Goal: Task Accomplishment & Management: Manage account settings

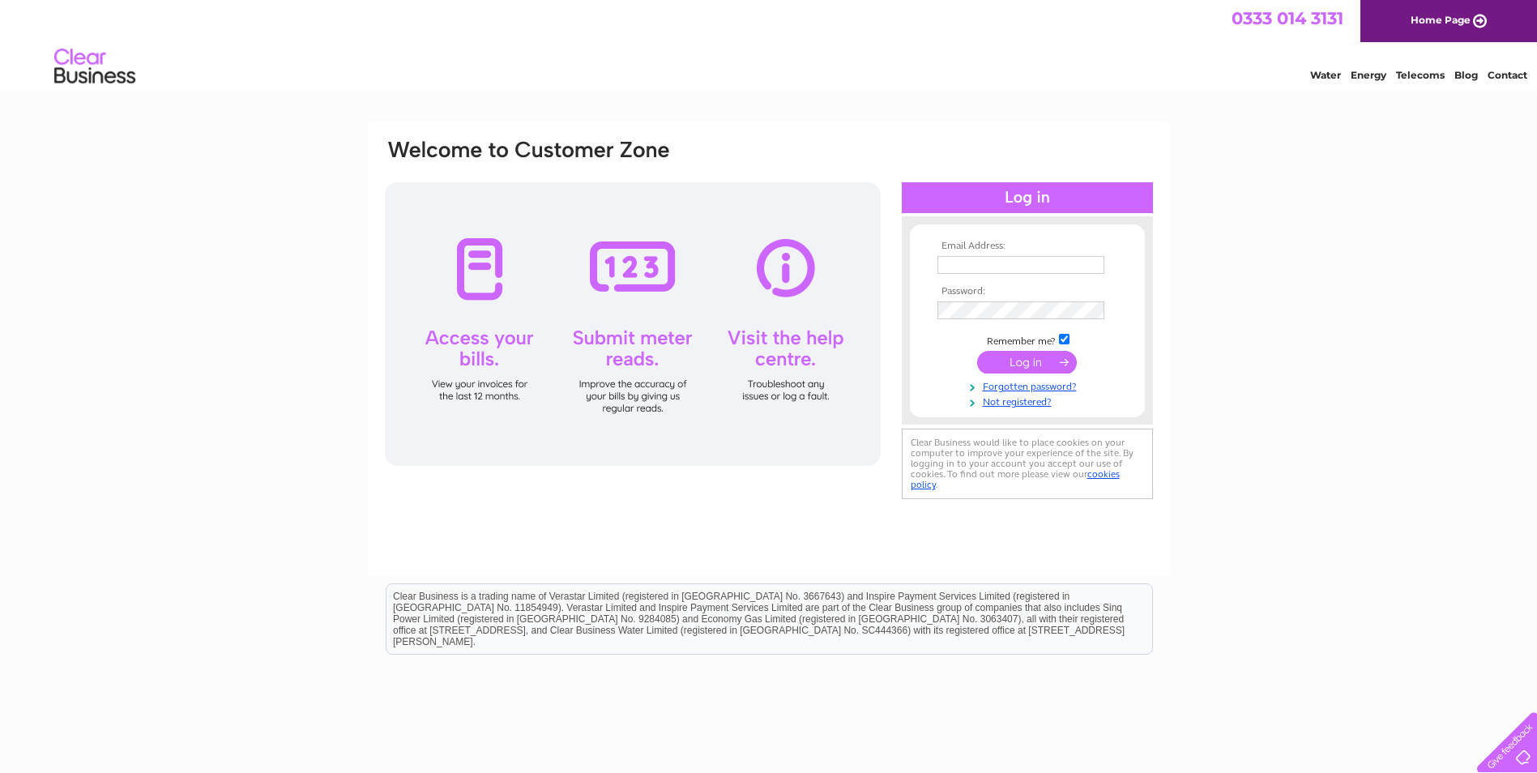
type input "discountmotorrepairs@hotmail.com"
click at [1020, 365] on input "submit" at bounding box center [1027, 362] width 100 height 23
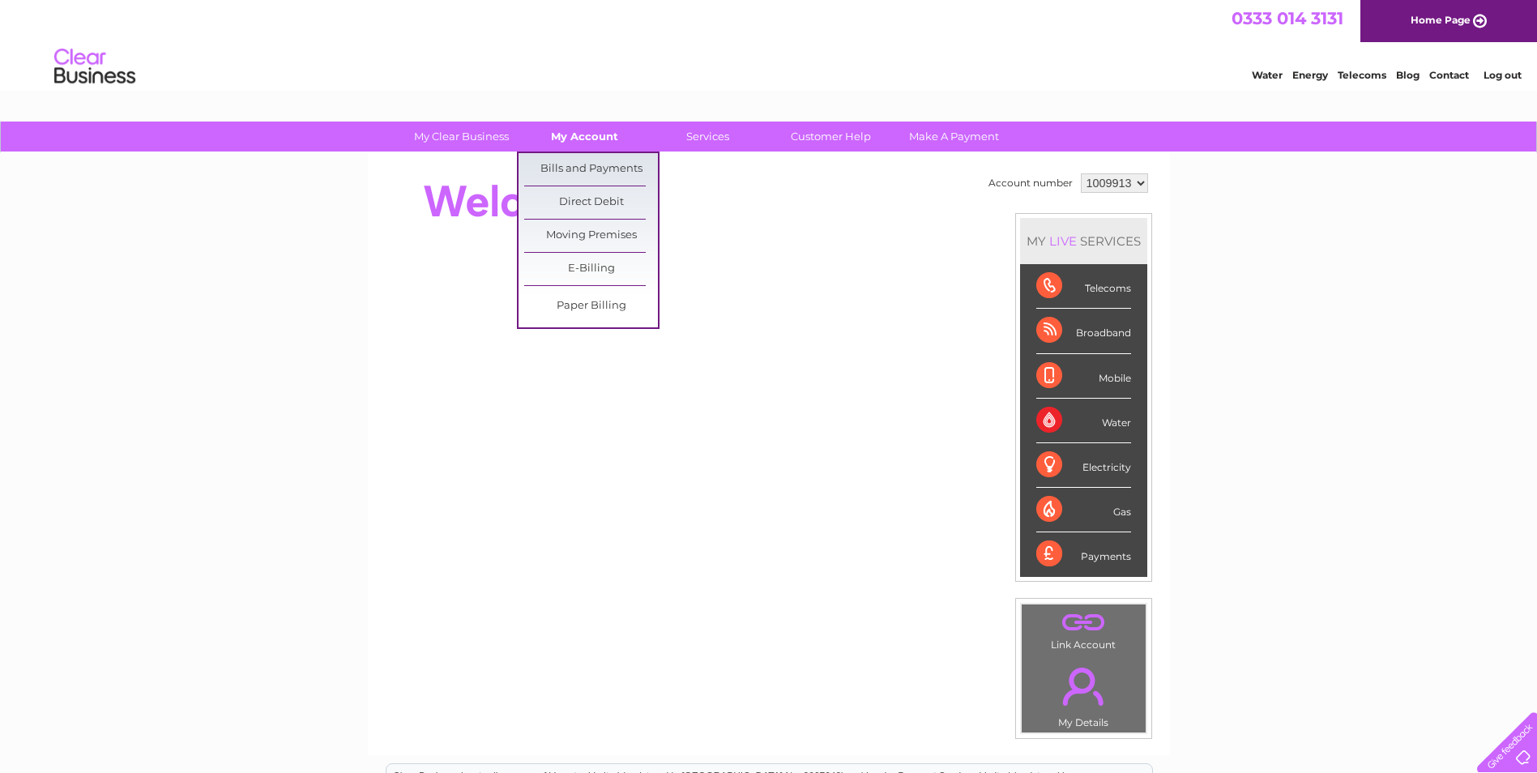
click at [564, 128] on link "My Account" at bounding box center [585, 137] width 134 height 30
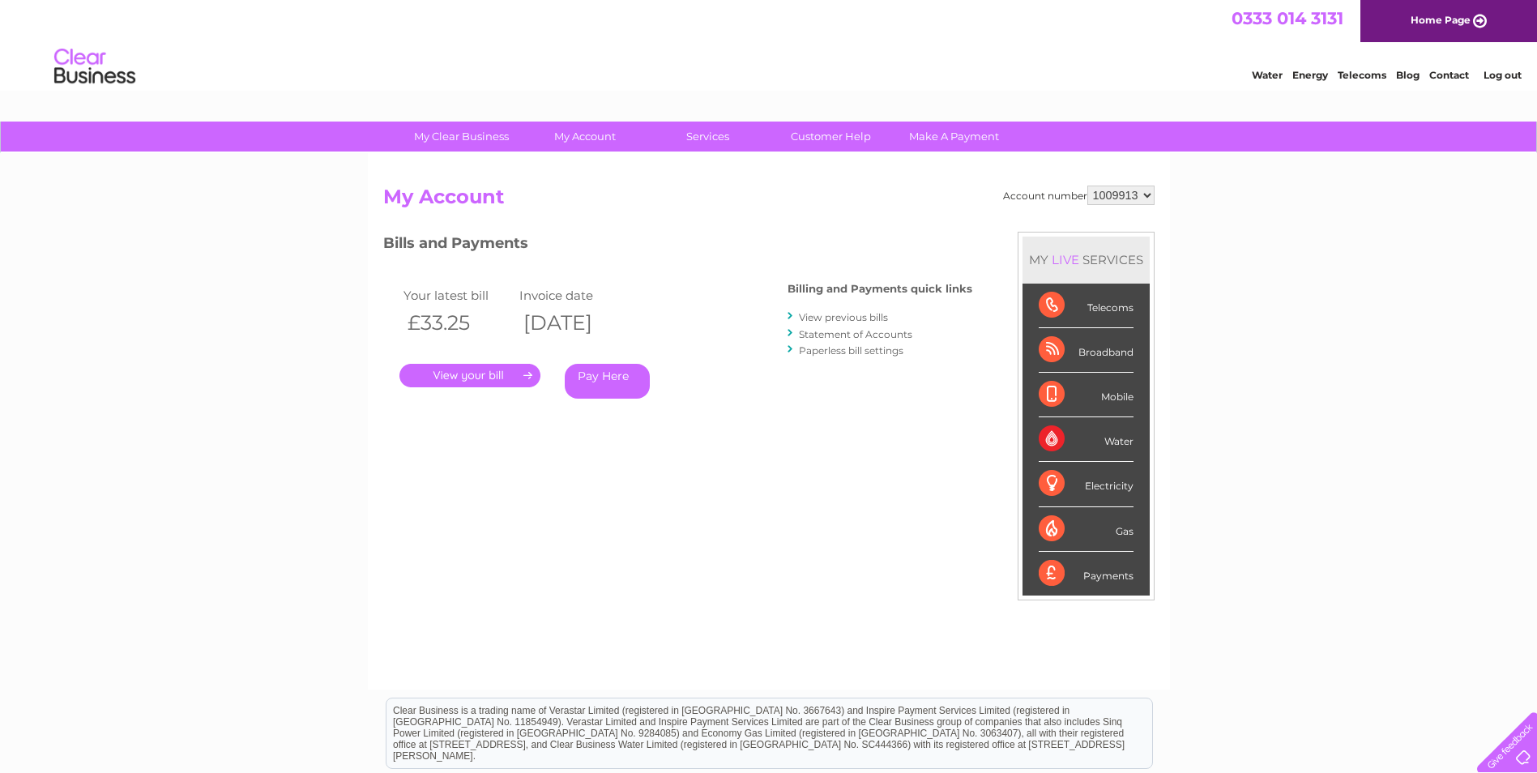
click at [1150, 197] on select "1009913" at bounding box center [1121, 195] width 67 height 19
click at [1173, 212] on div "My Clear Business Login Details My Details My Preferences Link Account My Accou…" at bounding box center [768, 544] width 1537 height 845
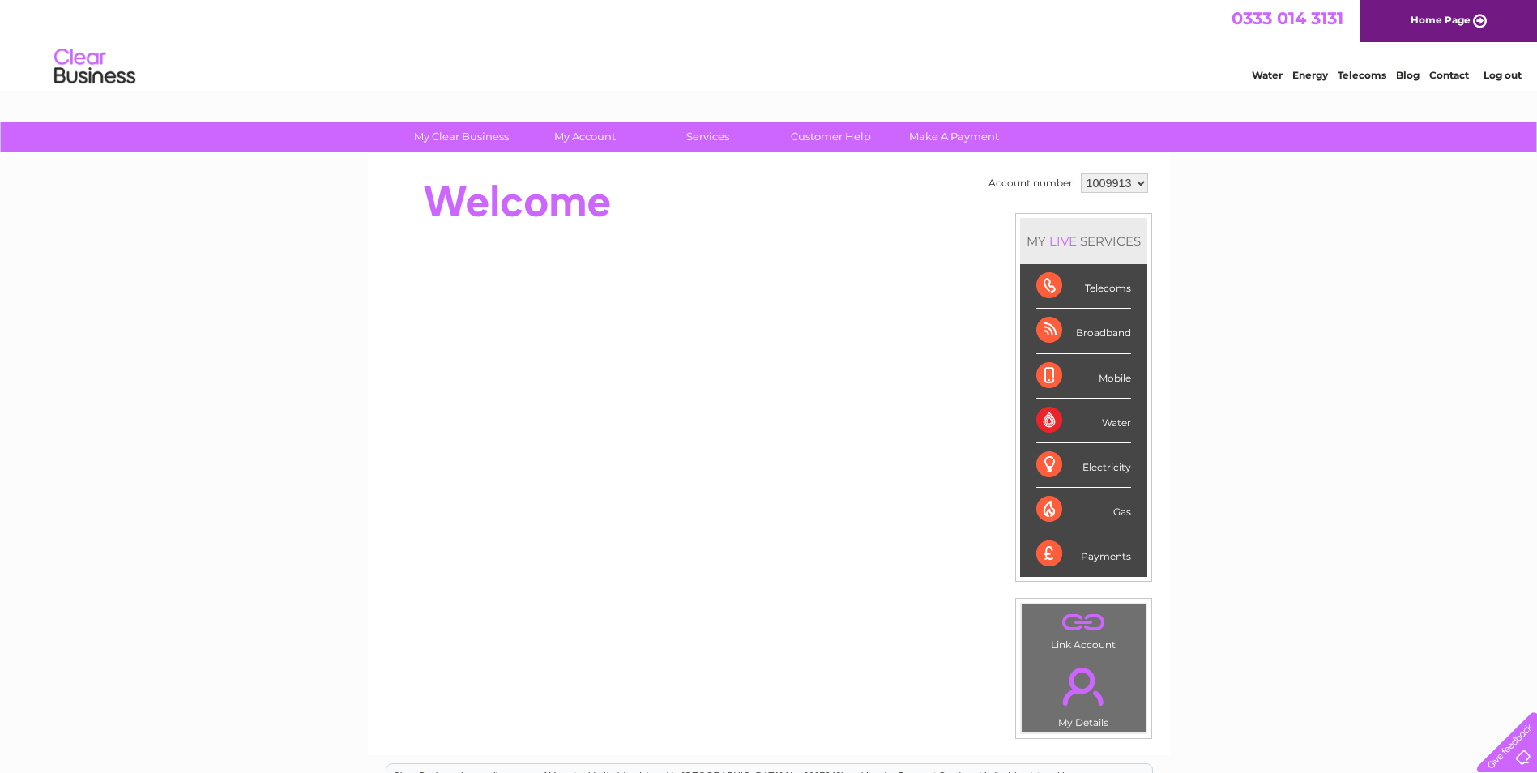
click at [1512, 72] on link "Log out" at bounding box center [1503, 75] width 38 height 12
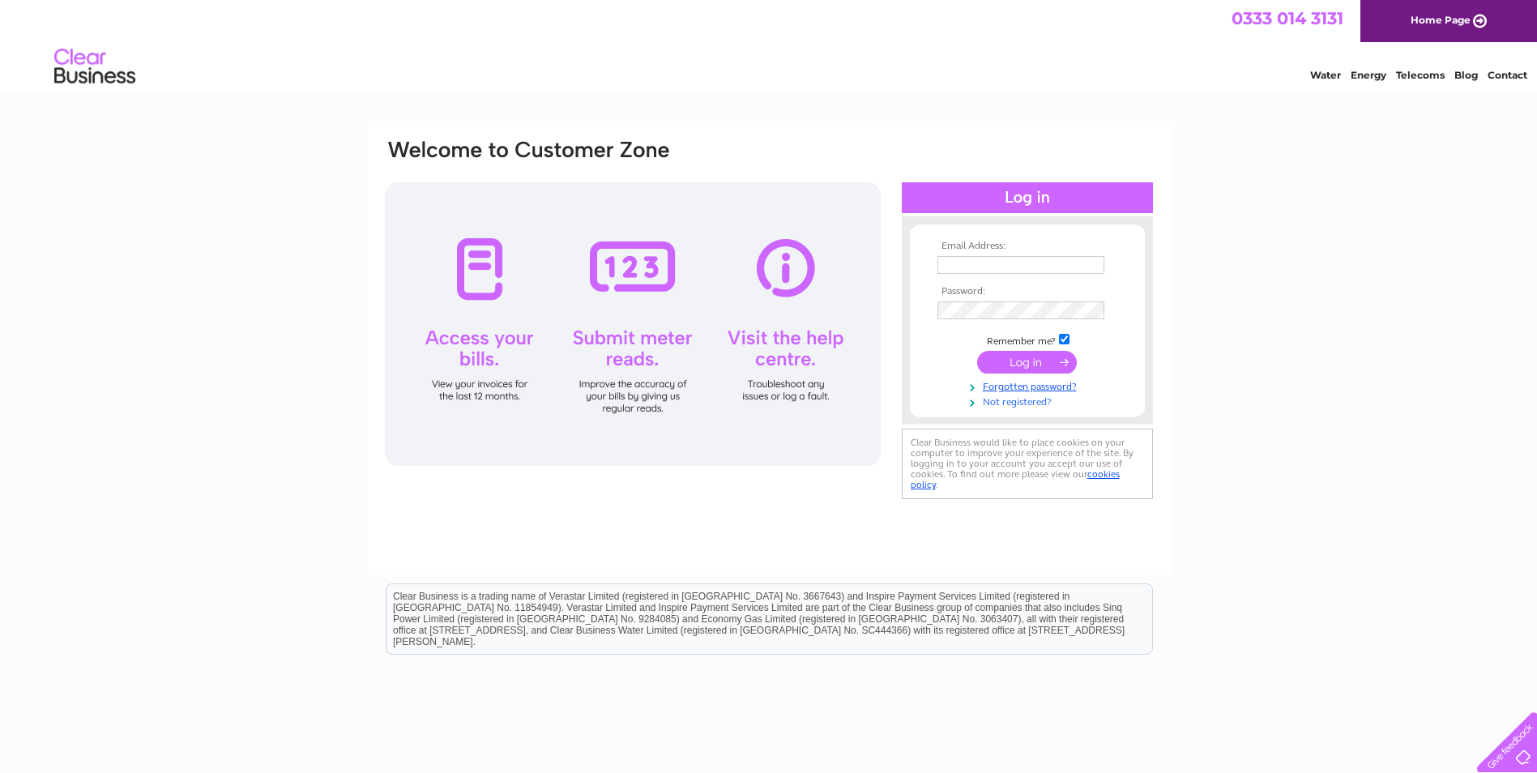
type input "discountmotorrepairs@hotmail.com"
click at [1021, 400] on link "Not registered?" at bounding box center [1030, 400] width 184 height 15
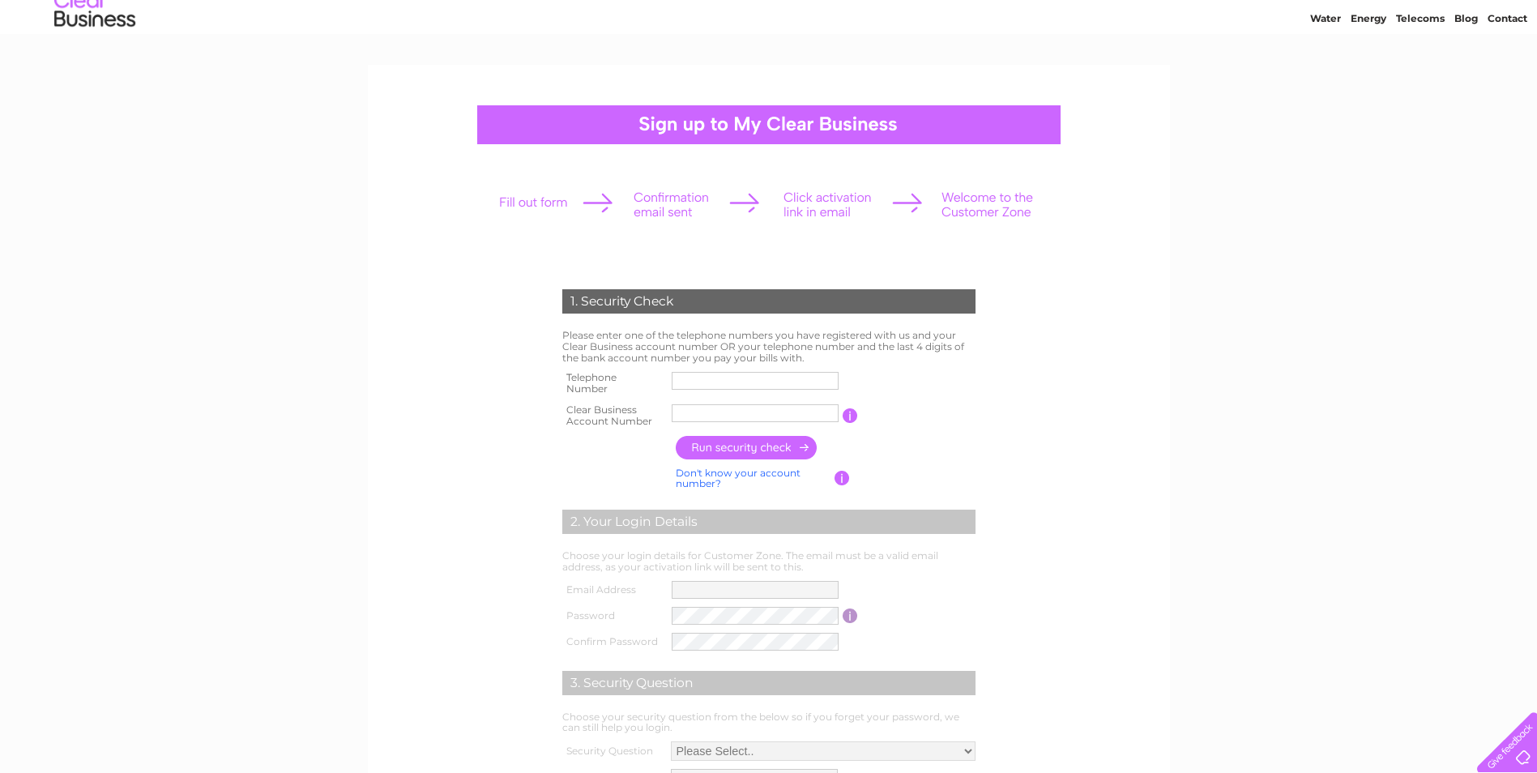
scroll to position [162, 0]
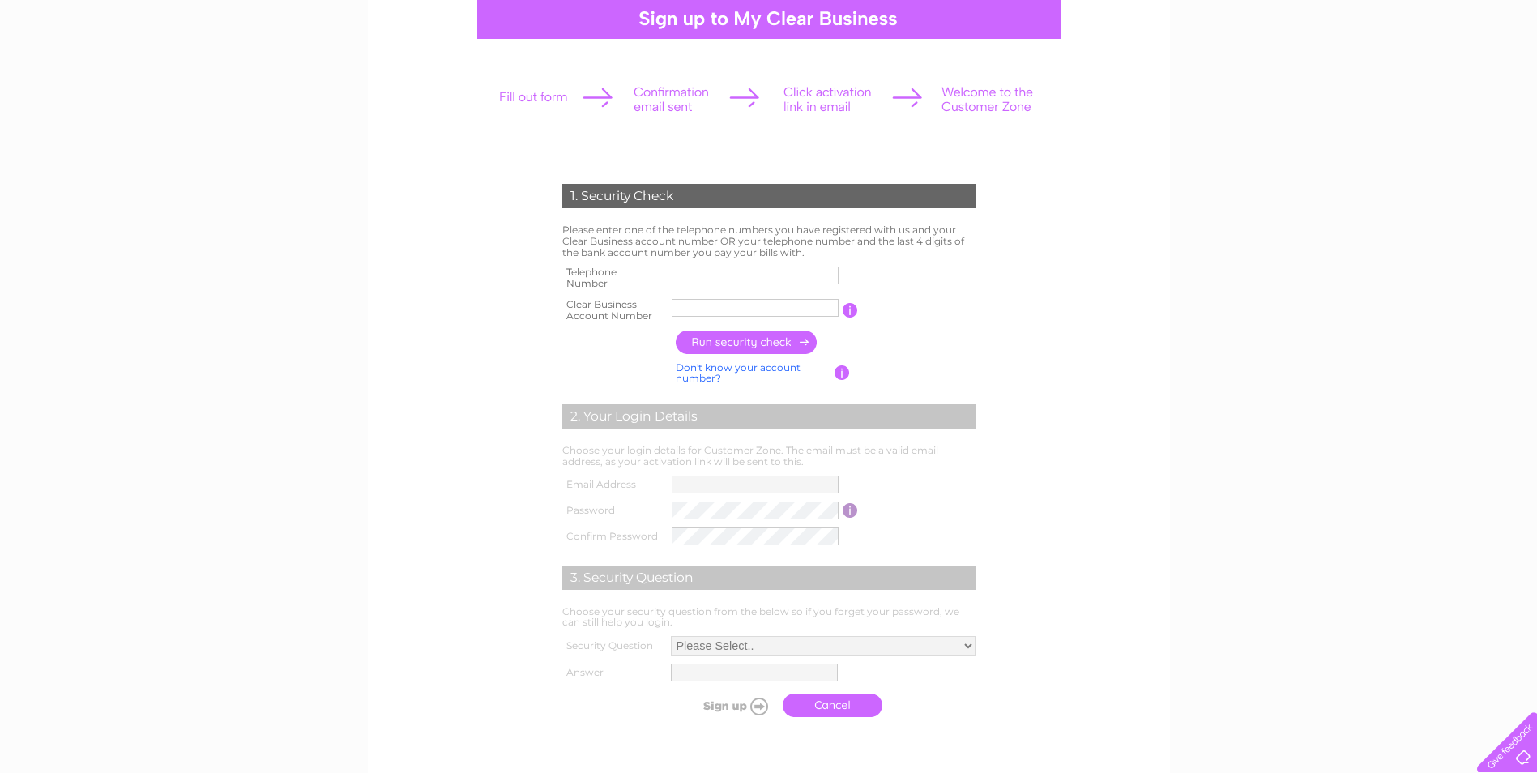
click at [708, 278] on input "text" at bounding box center [755, 276] width 167 height 18
type input "01915100322"
click at [1011, 336] on div "1. Security Check Please enter one of the telephone numbers you have registered…" at bounding box center [768, 447] width 489 height 558
click at [716, 313] on input "text" at bounding box center [756, 307] width 169 height 19
click at [697, 312] on input "text" at bounding box center [756, 307] width 169 height 19
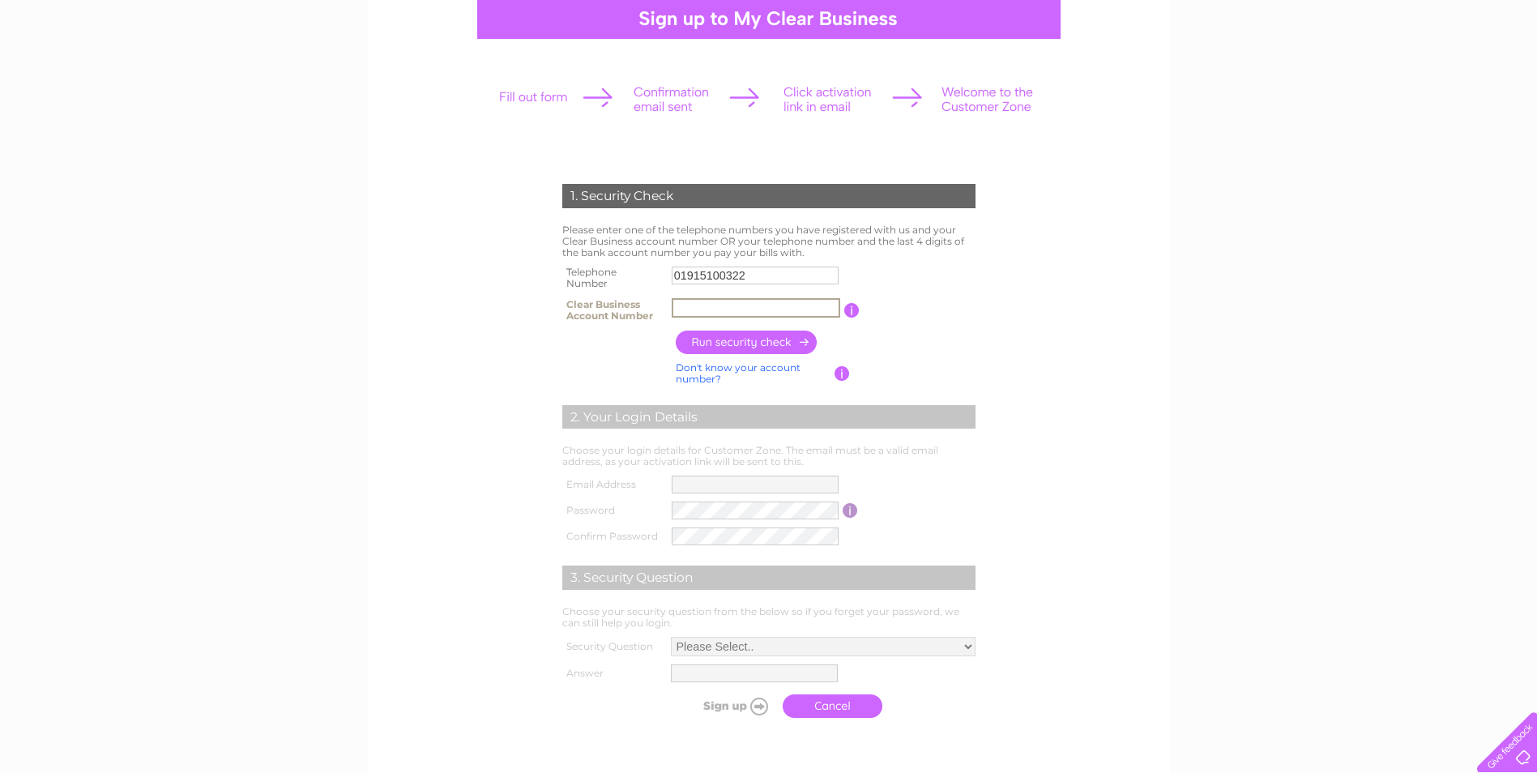
paste input "30324583"
type input "30324583"
click at [742, 338] on input "button" at bounding box center [747, 343] width 143 height 24
type input "**********"
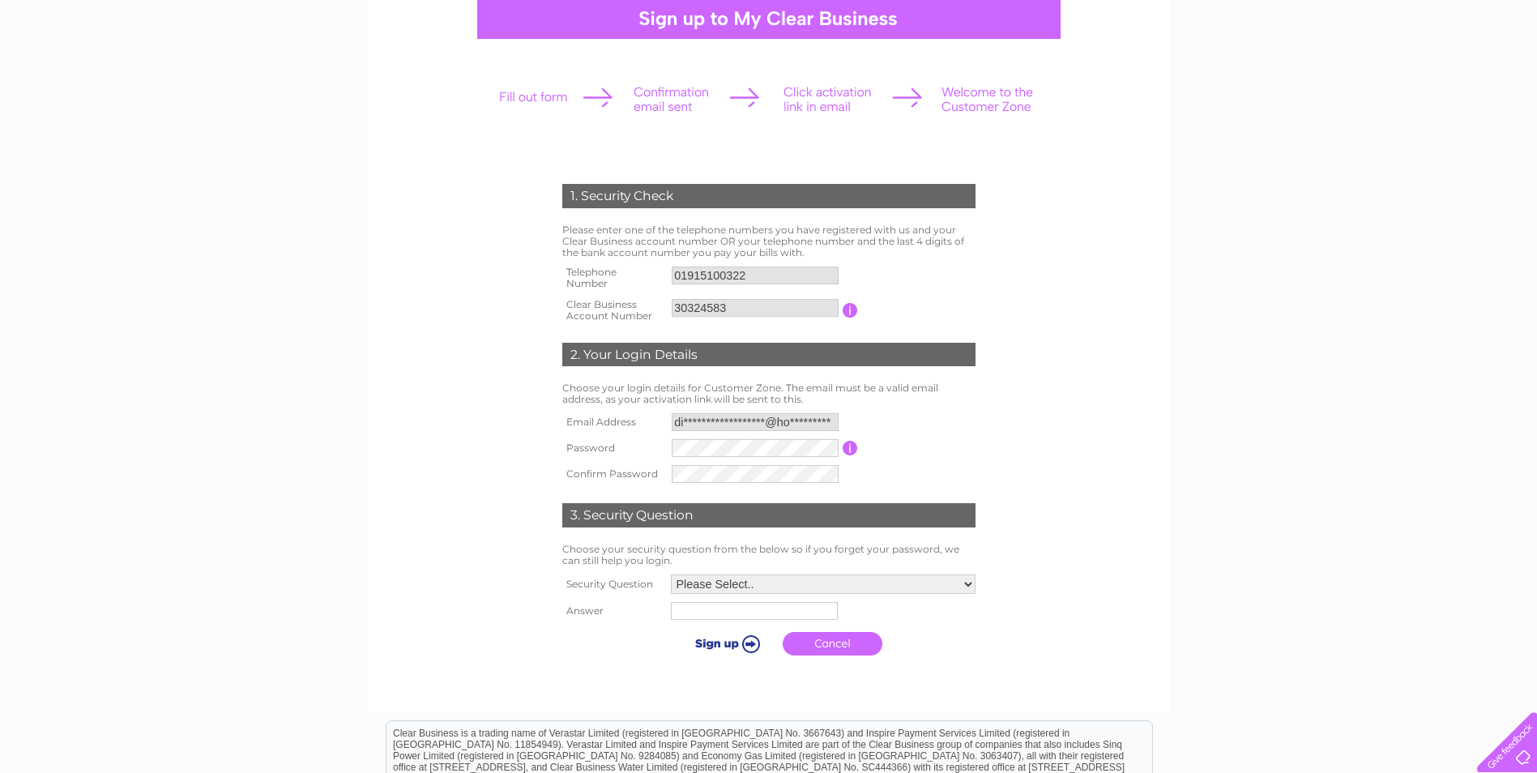
click at [967, 422] on table "**********" at bounding box center [768, 448] width 421 height 78
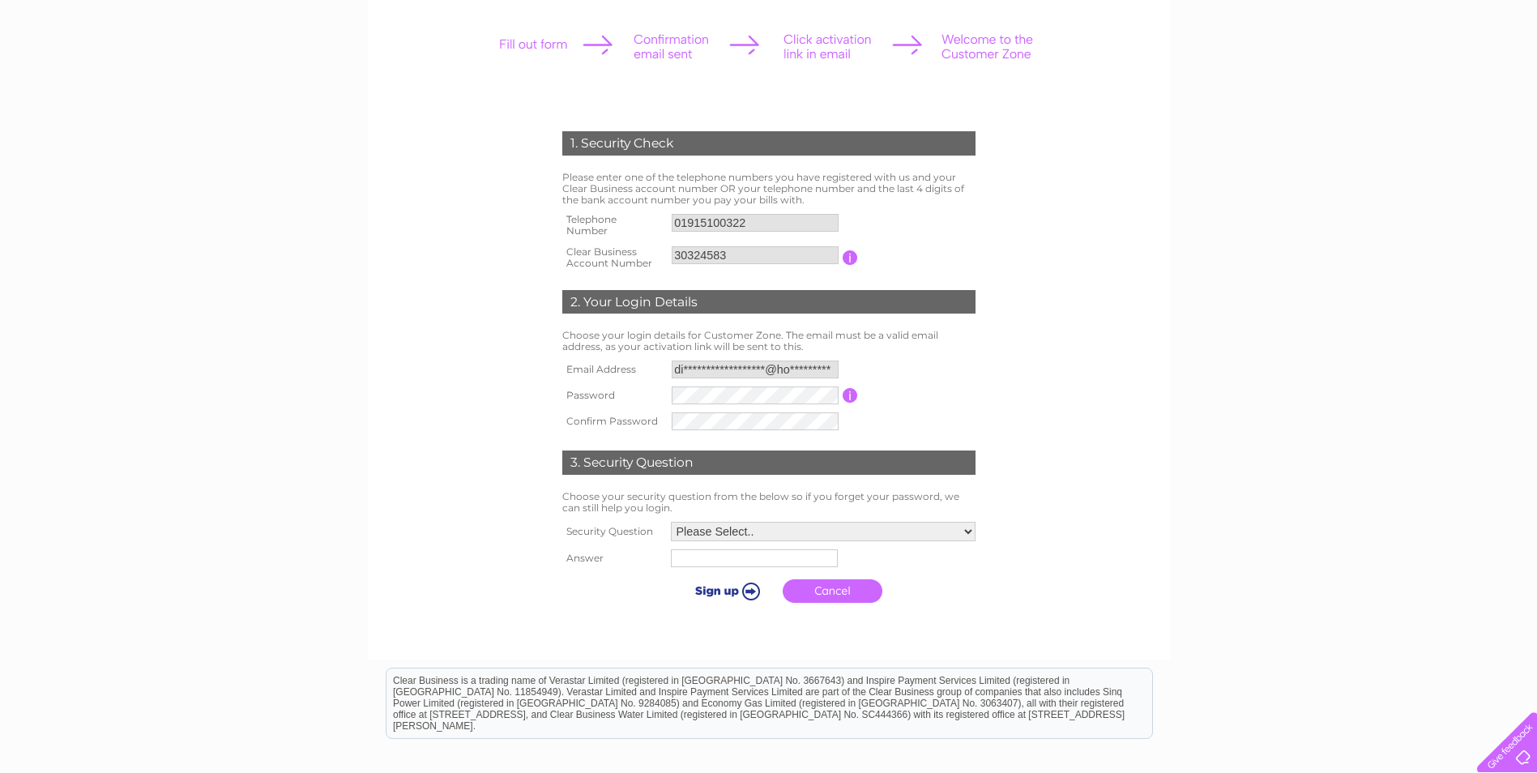
scroll to position [243, 0]
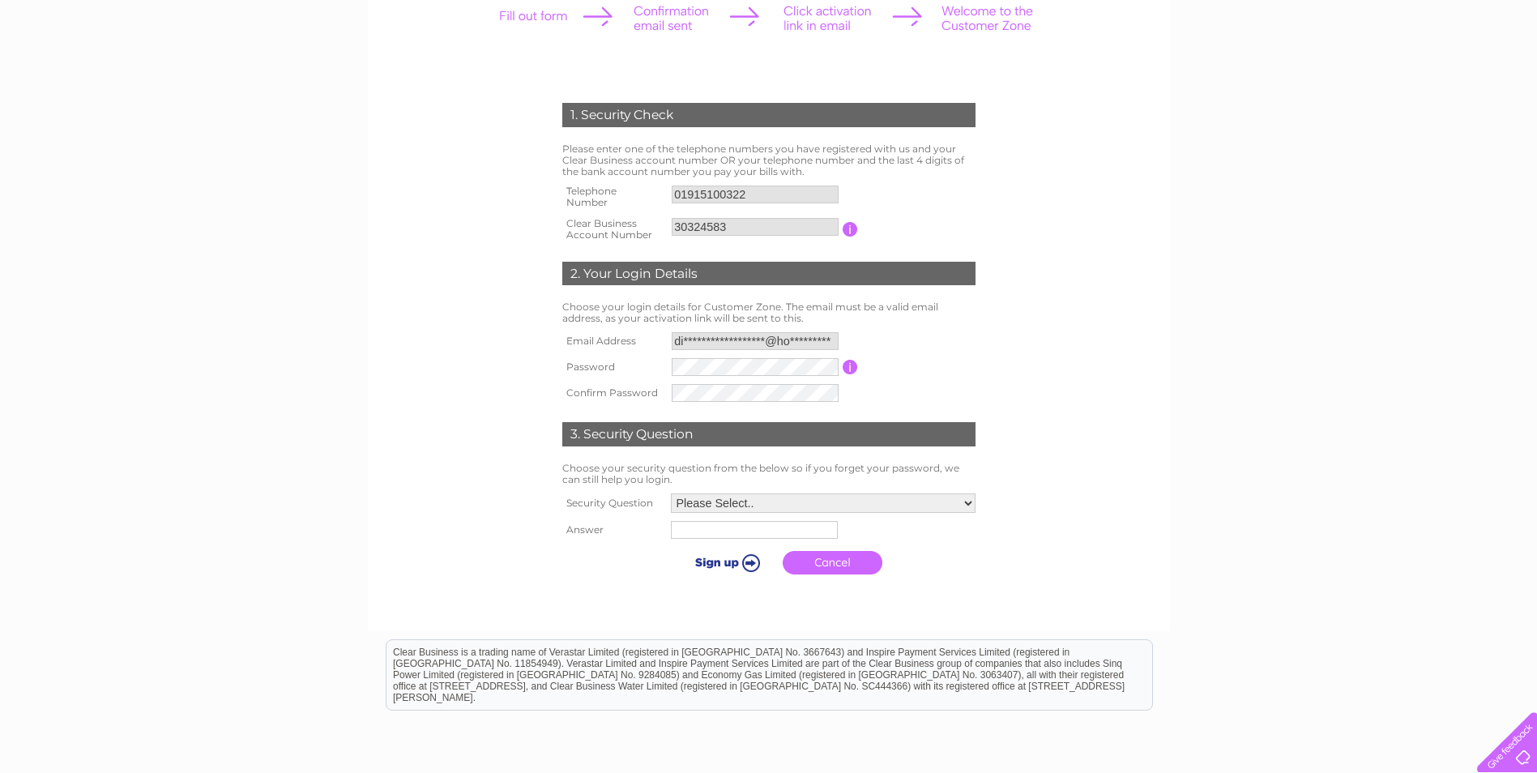
click at [851, 367] on input "button" at bounding box center [850, 367] width 15 height 15
click at [895, 334] on table "**********" at bounding box center [768, 367] width 421 height 78
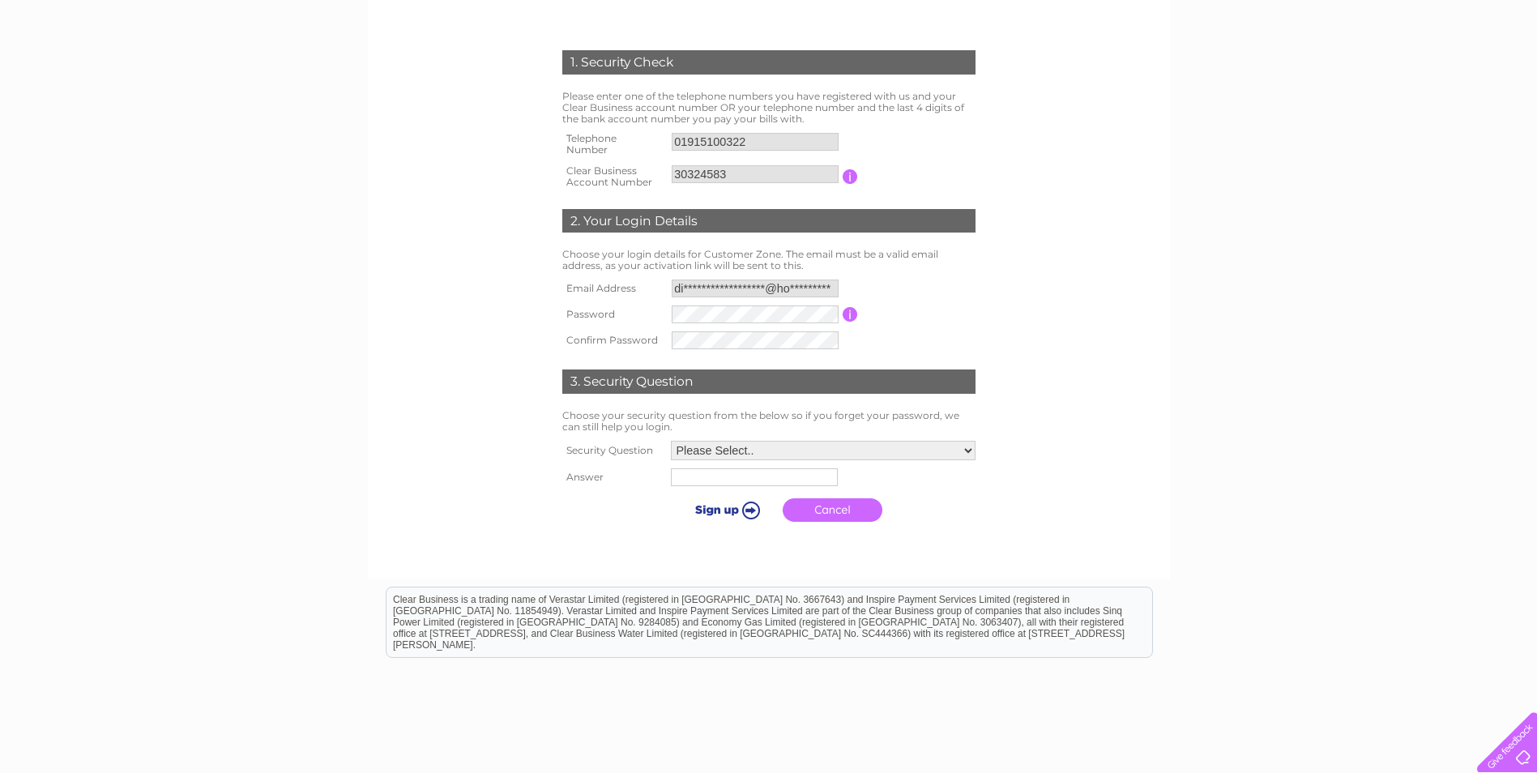
scroll to position [324, 0]
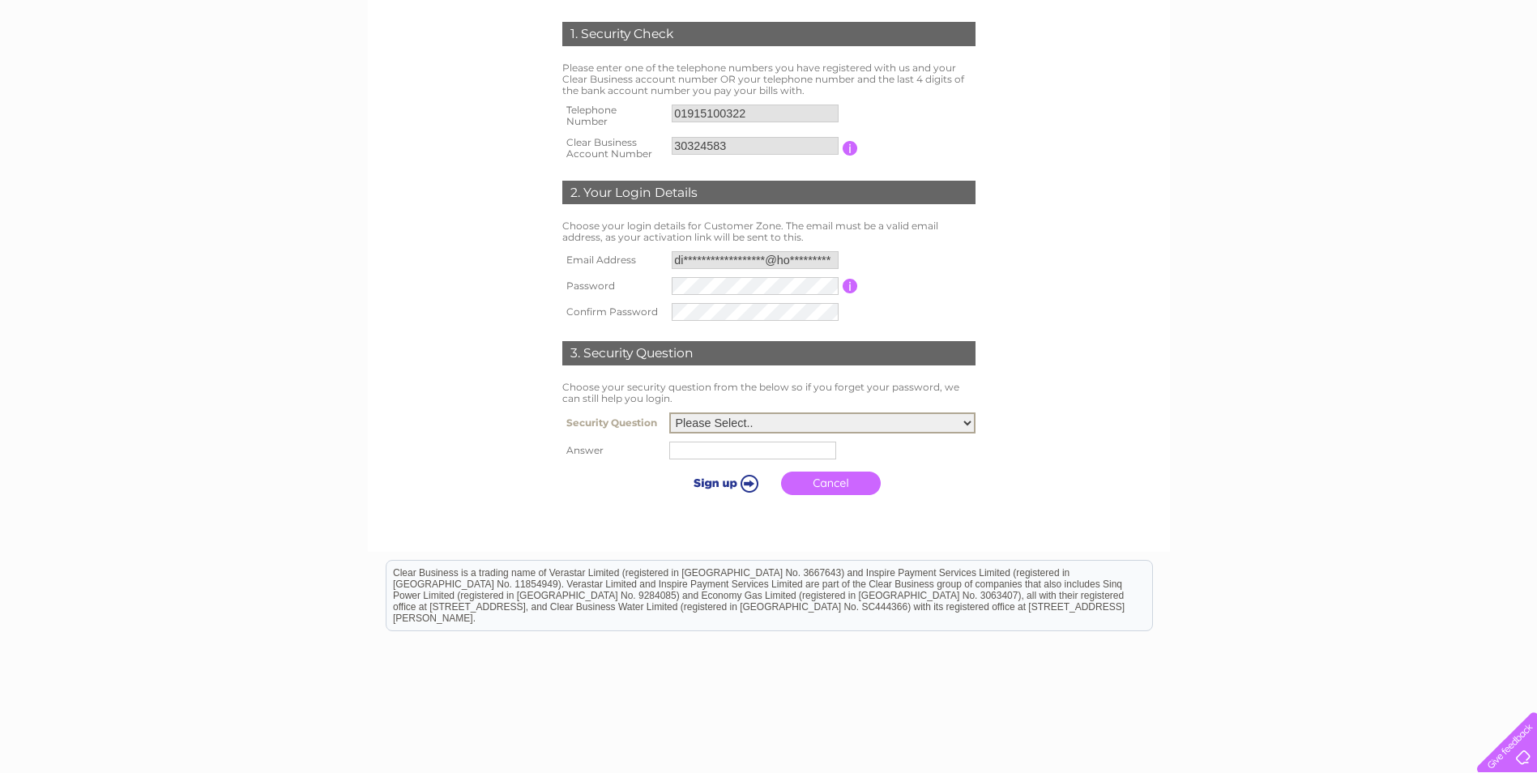
click at [968, 422] on select "Please Select.. In what town or city was your first job? In what town or city d…" at bounding box center [822, 422] width 306 height 21
select select "1"
click at [669, 413] on select "Please Select.. In what town or city was your first job? In what town or city d…" at bounding box center [822, 422] width 306 height 21
click at [742, 447] on input "text" at bounding box center [755, 449] width 169 height 19
type input "sunderland"
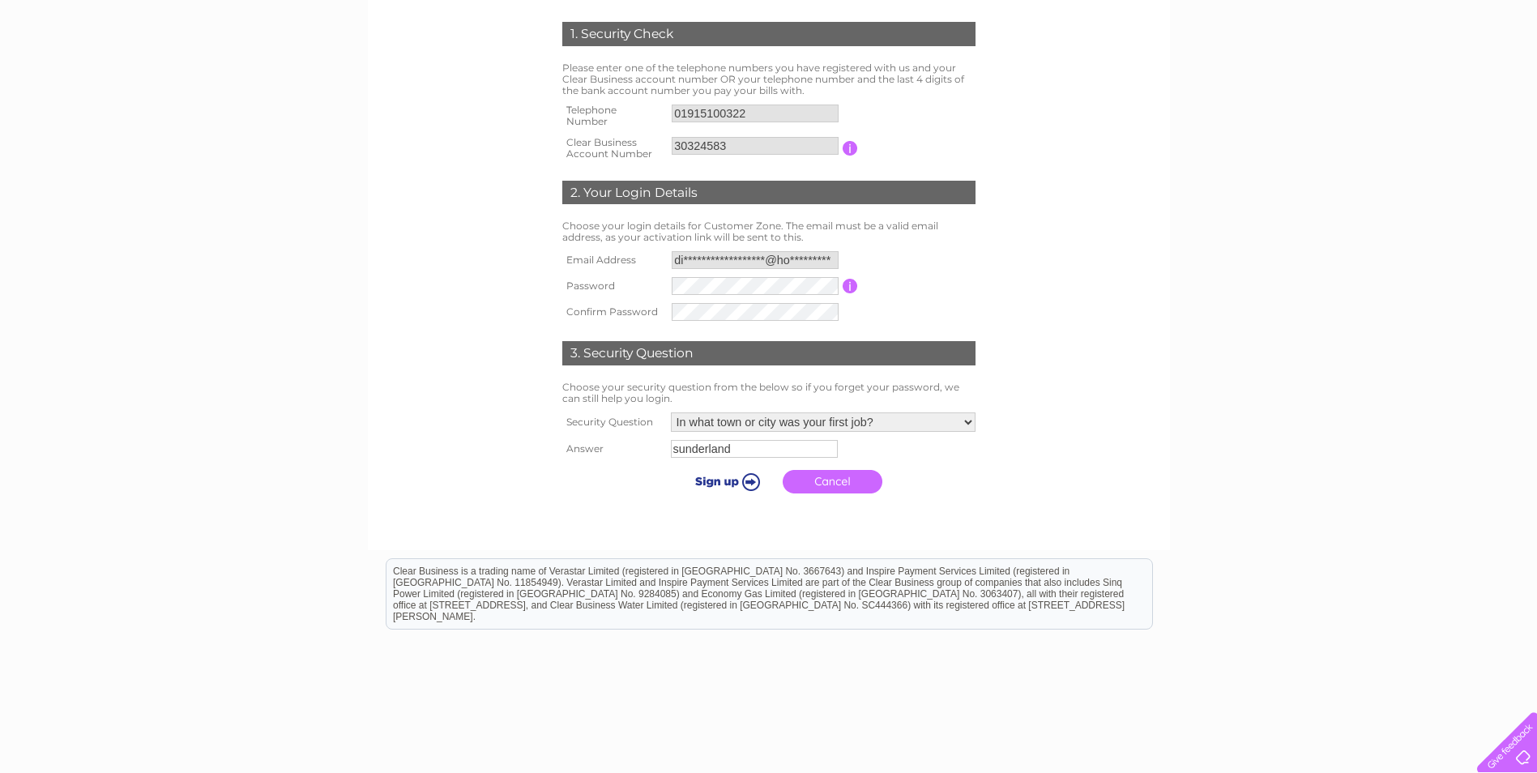
click at [963, 487] on td "Cancel" at bounding box center [823, 482] width 313 height 40
click at [725, 481] on input "submit" at bounding box center [725, 481] width 100 height 23
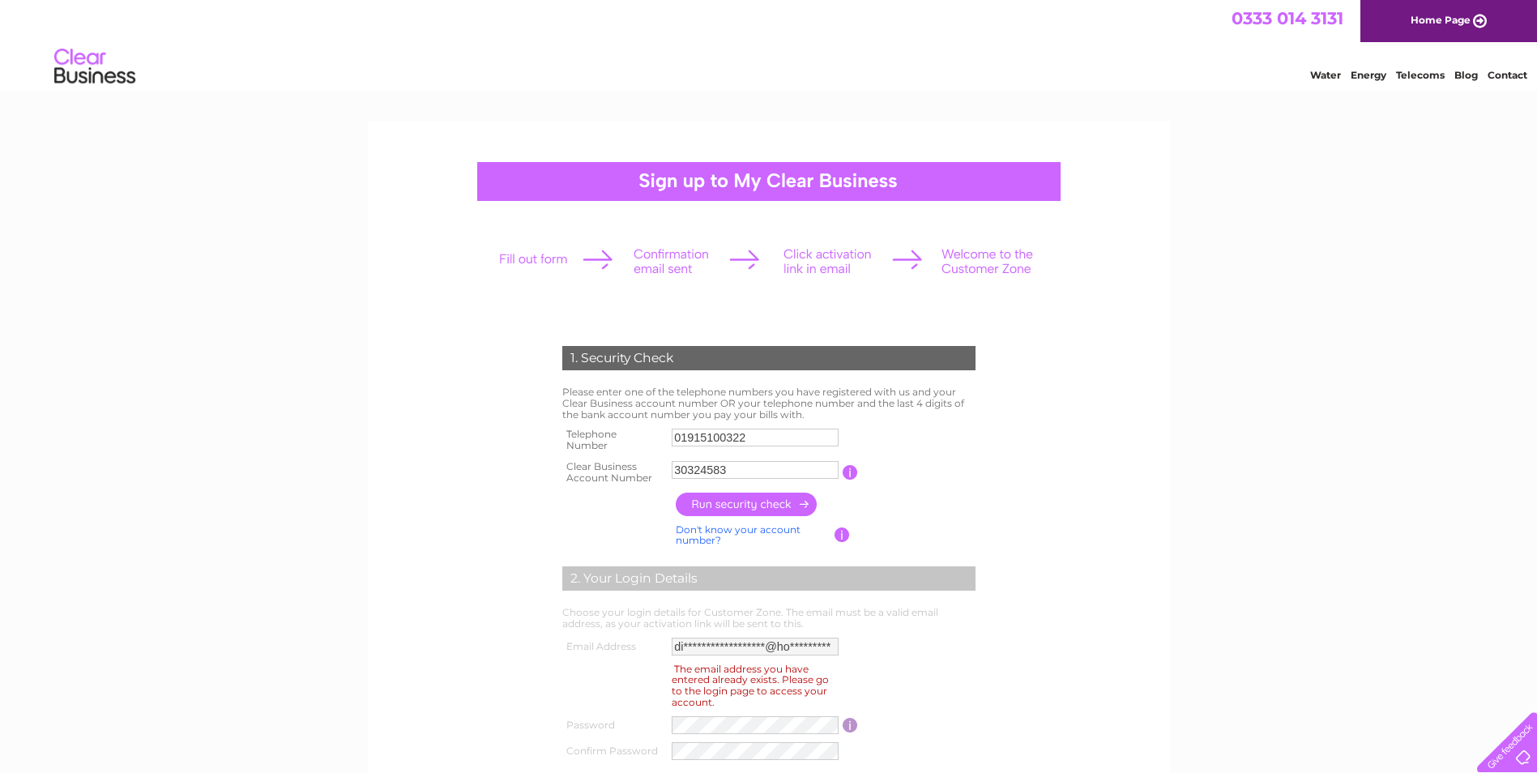
click at [729, 498] on input "button" at bounding box center [747, 505] width 143 height 24
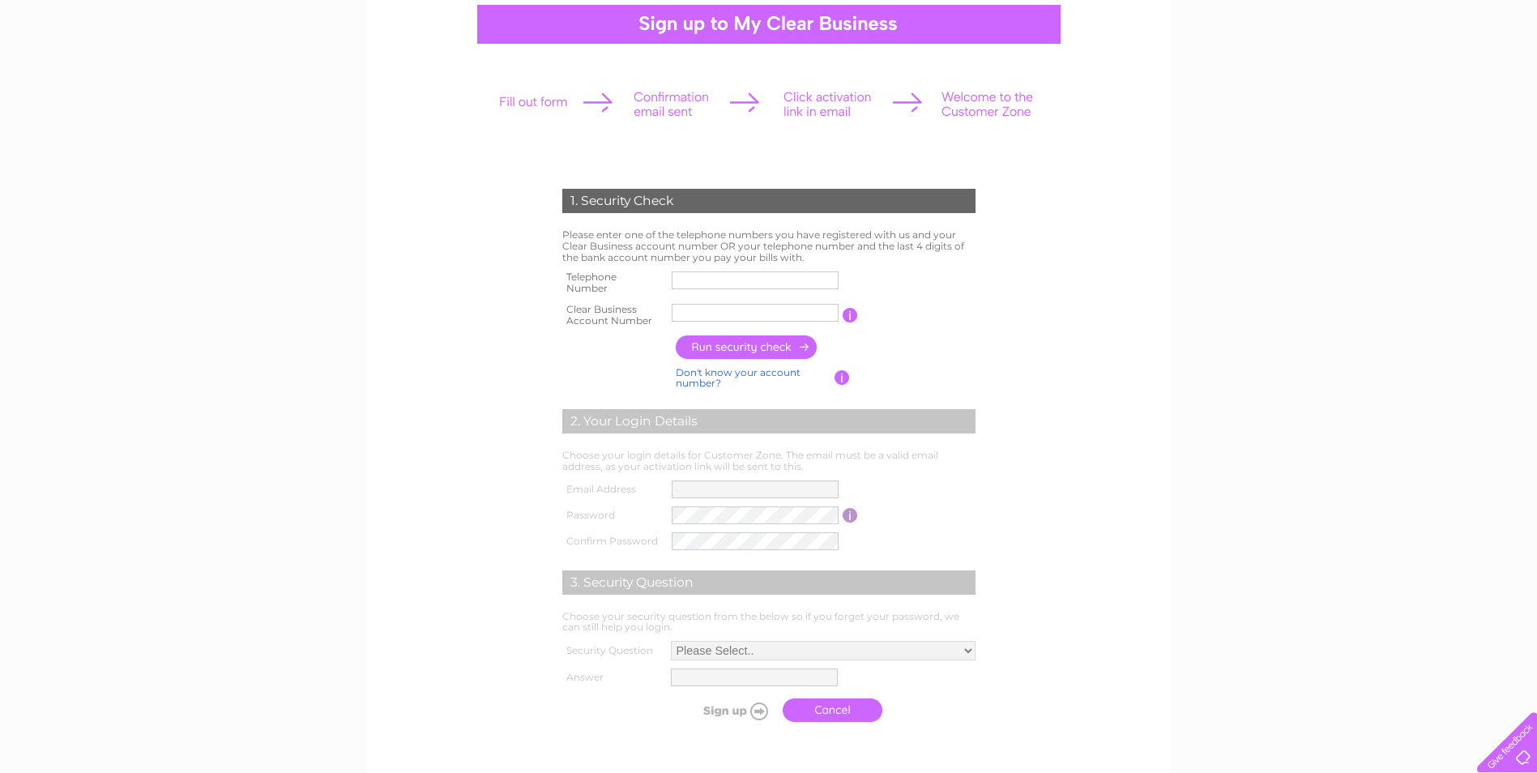
scroll to position [162, 0]
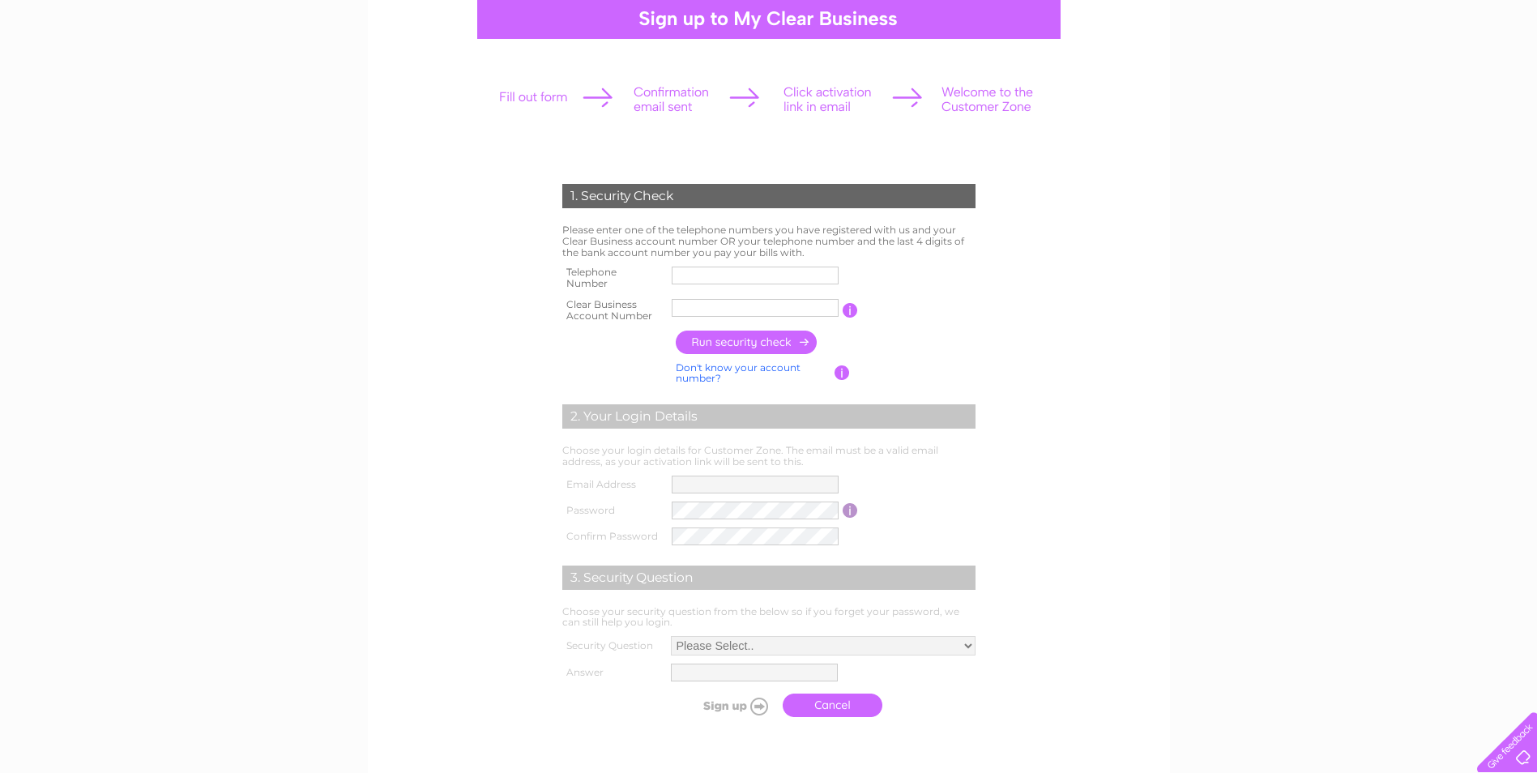
click at [724, 277] on input "text" at bounding box center [755, 276] width 167 height 18
type input "01915100322"
click at [714, 311] on input "text" at bounding box center [756, 307] width 169 height 19
paste input "30324583"
type input "30324583"
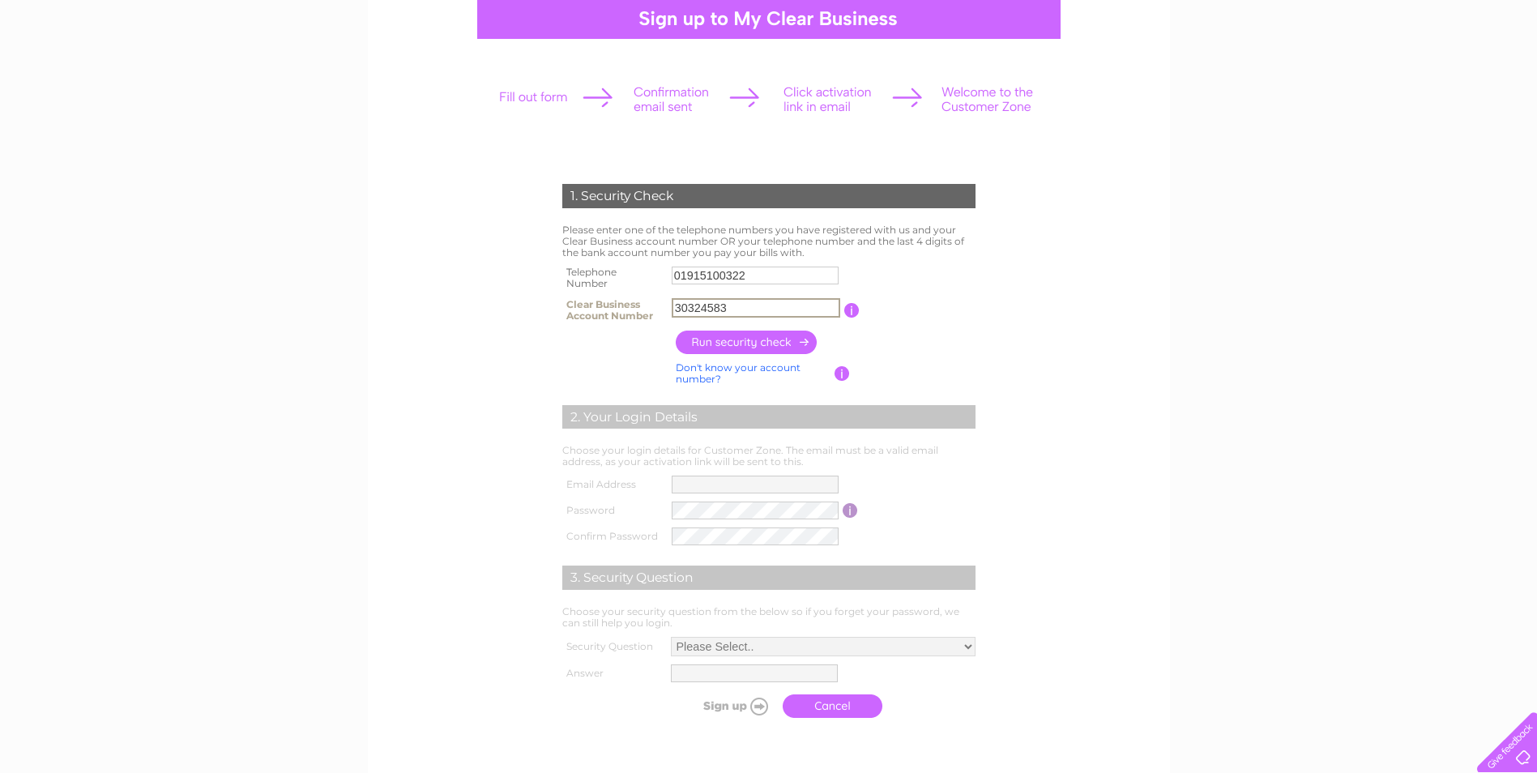
click at [720, 339] on input "button" at bounding box center [747, 343] width 143 height 24
type input "**********"
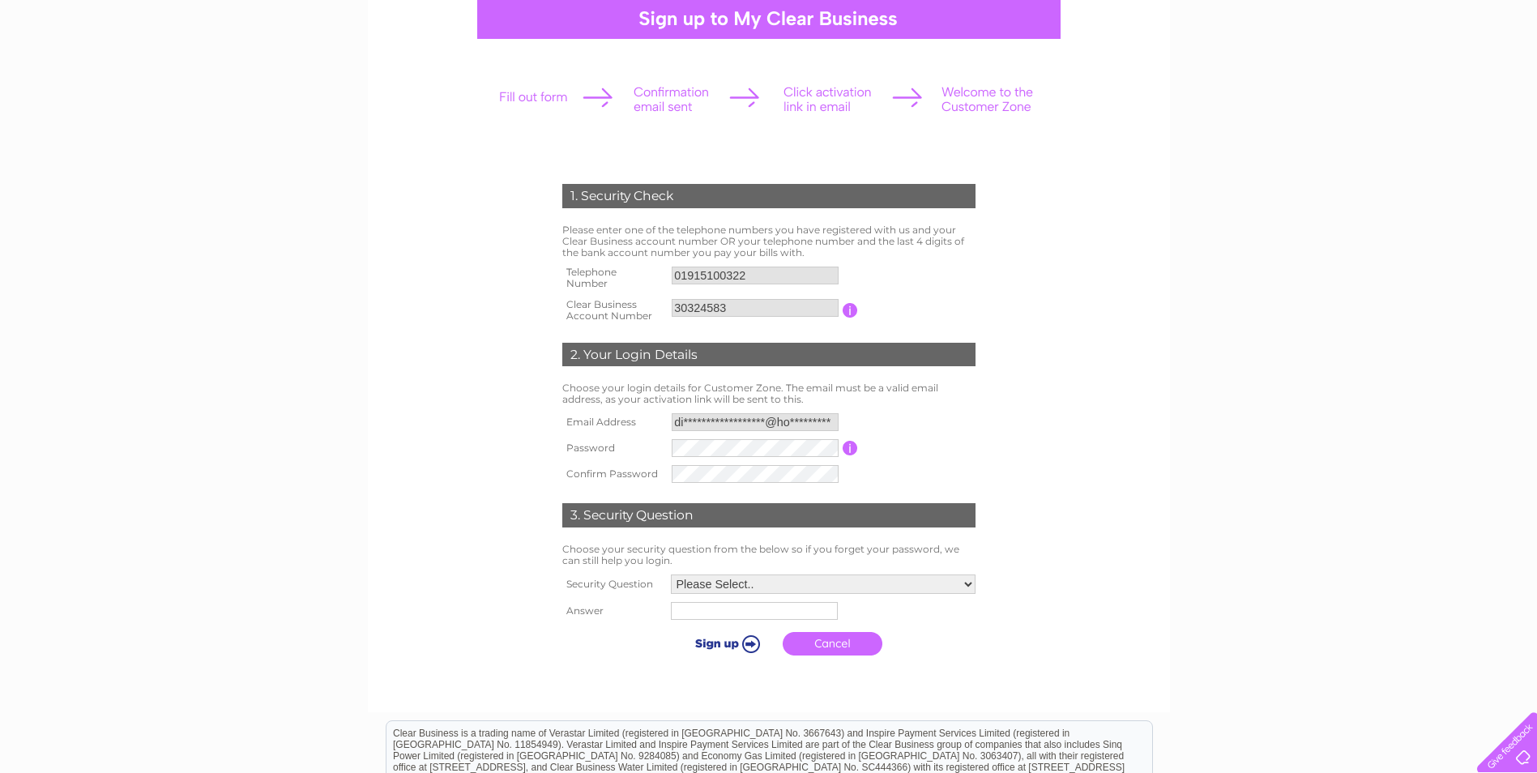
click at [1049, 382] on form "1. Security Check Please enter one of the telephone numbers you have registered…" at bounding box center [769, 424] width 772 height 545
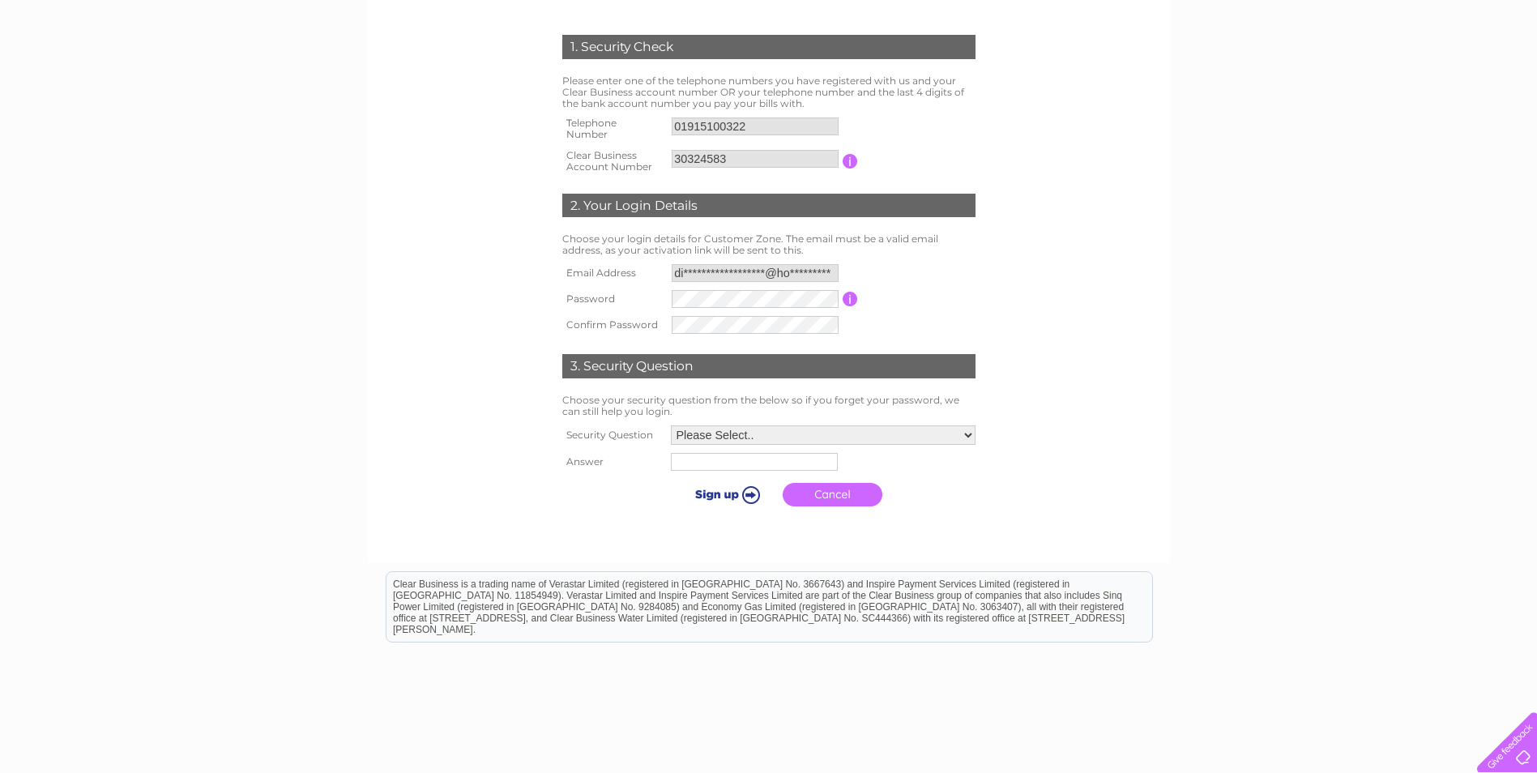
scroll to position [324, 0]
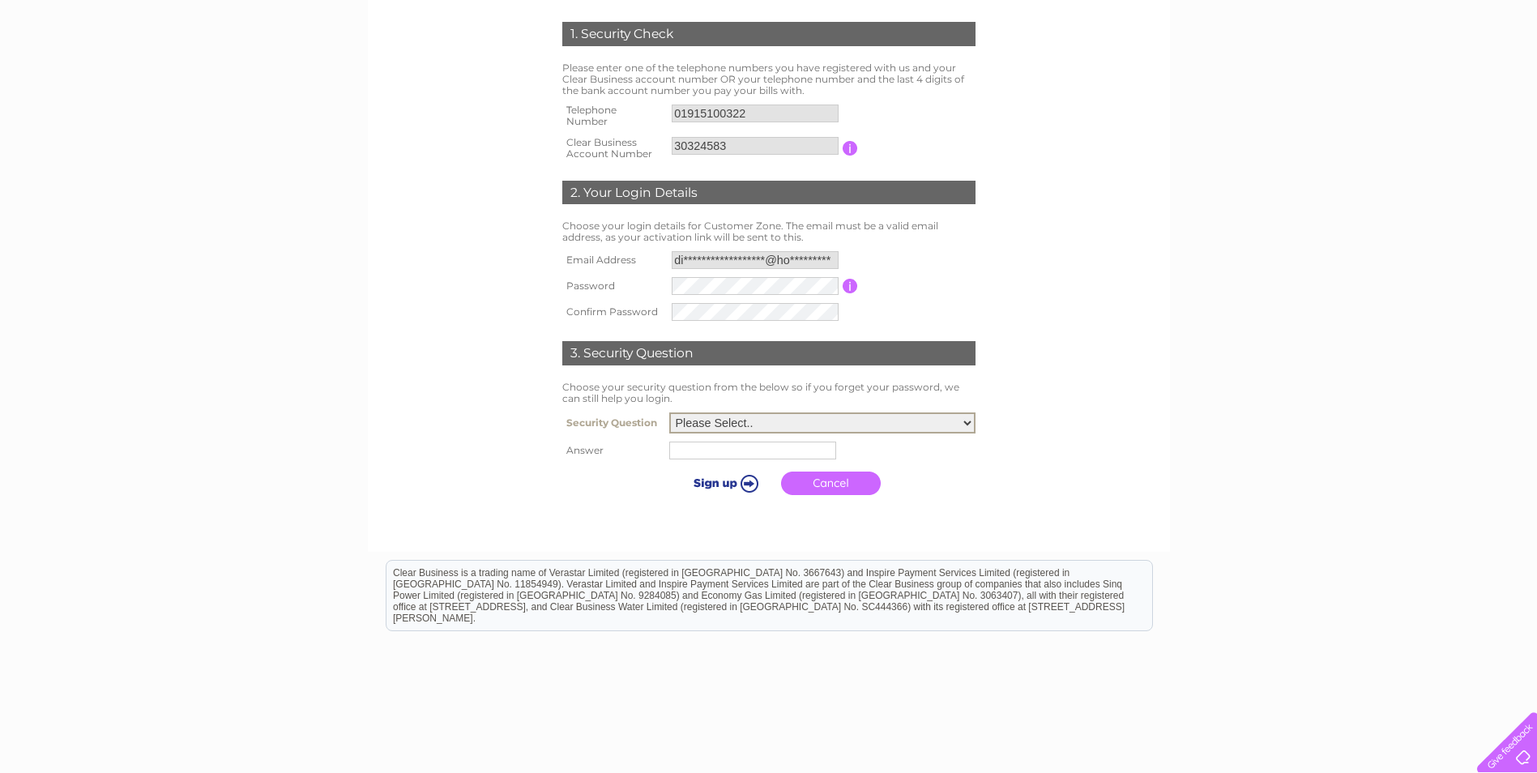
click at [970, 421] on select "Please Select.. In what town or city was your first job? In what town or city d…" at bounding box center [822, 422] width 306 height 21
select select "1"
click at [669, 413] on select "Please Select.. In what town or city was your first job? In what town or city d…" at bounding box center [822, 422] width 306 height 21
click at [763, 452] on input "text" at bounding box center [755, 449] width 169 height 19
type input "sunderland"
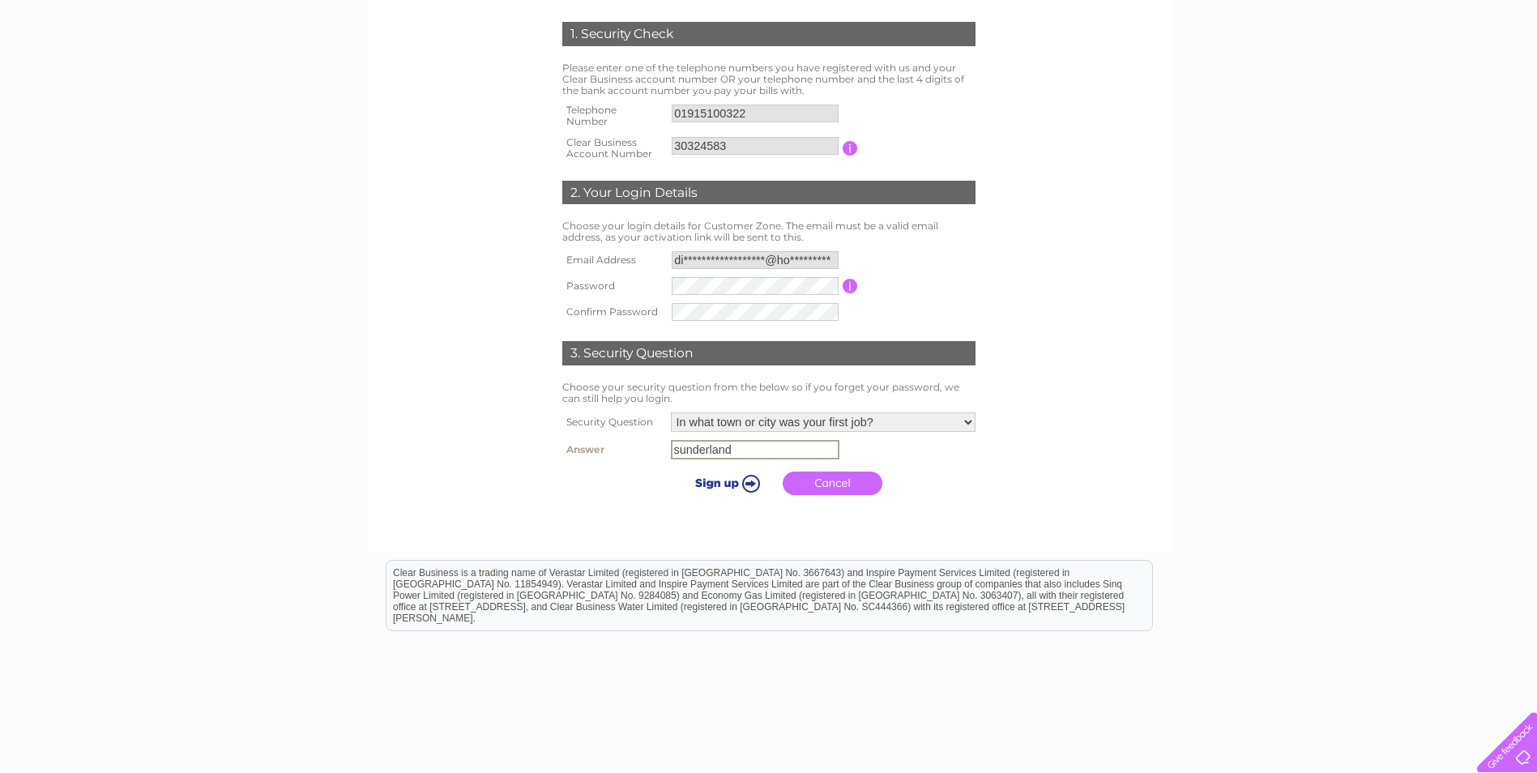
click at [716, 482] on input "submit" at bounding box center [725, 483] width 100 height 23
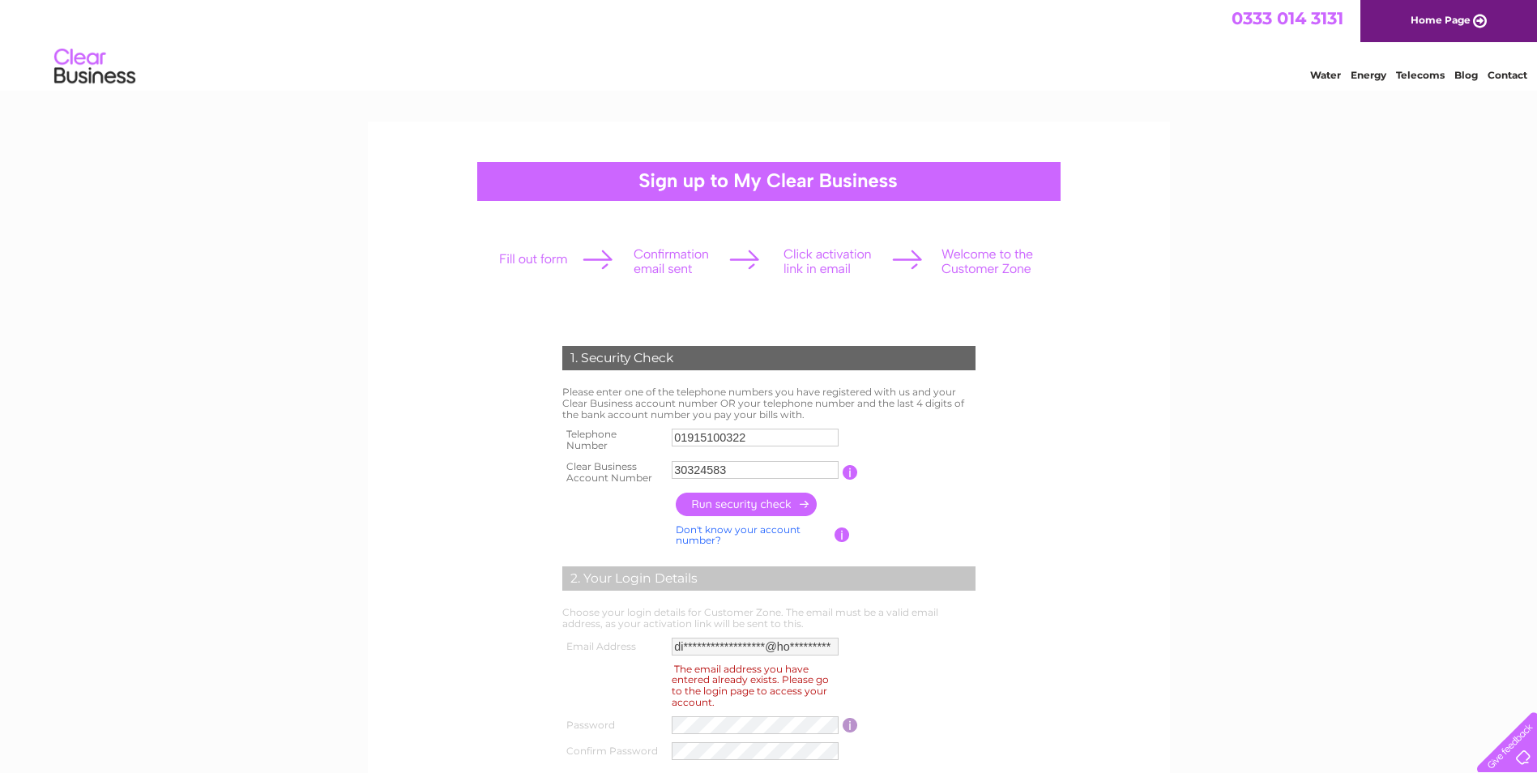
click at [1414, 22] on link "Home Page" at bounding box center [1449, 21] width 177 height 42
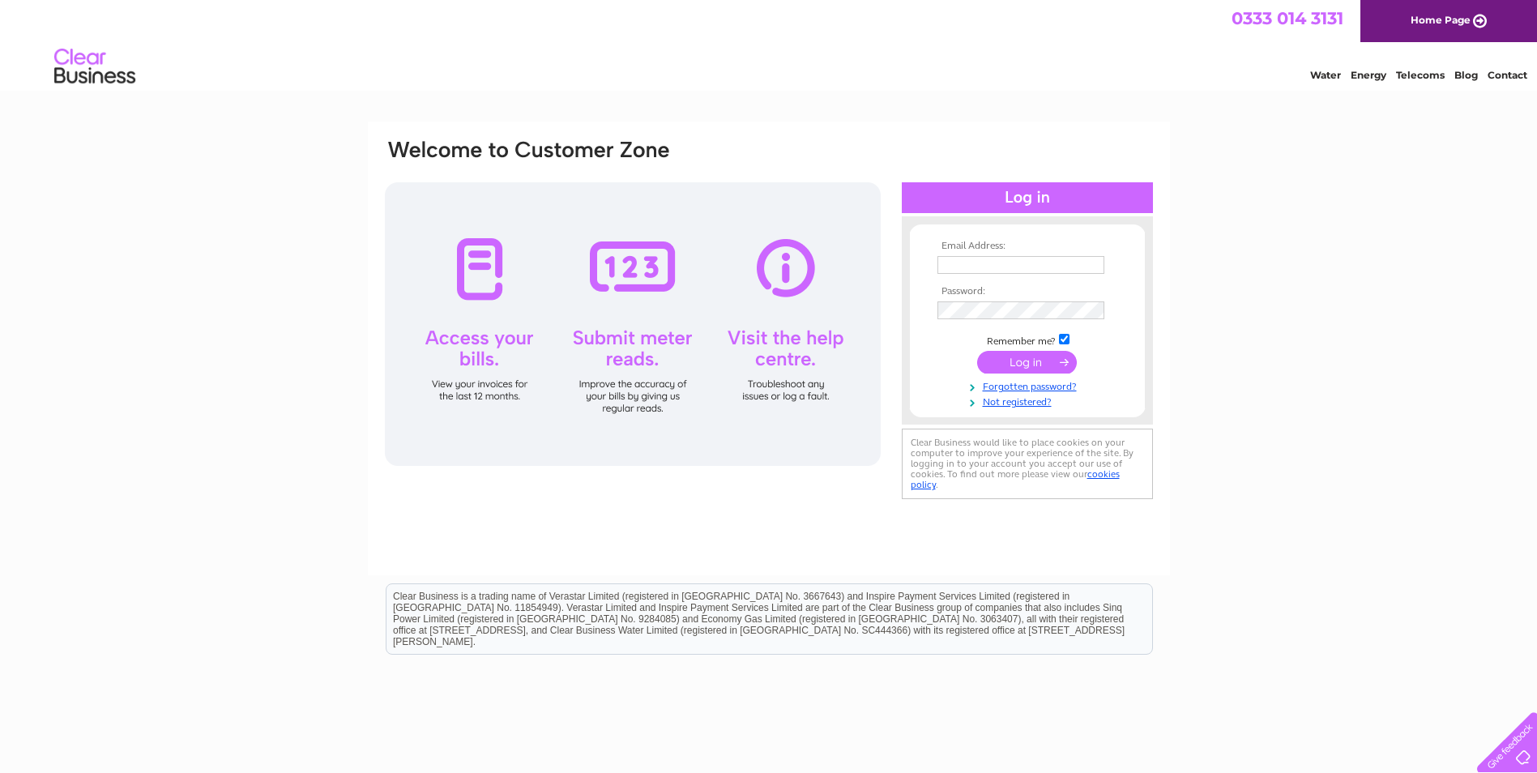
type input "[EMAIL_ADDRESS][DOMAIN_NAME]"
click at [1032, 358] on input "submit" at bounding box center [1027, 362] width 100 height 23
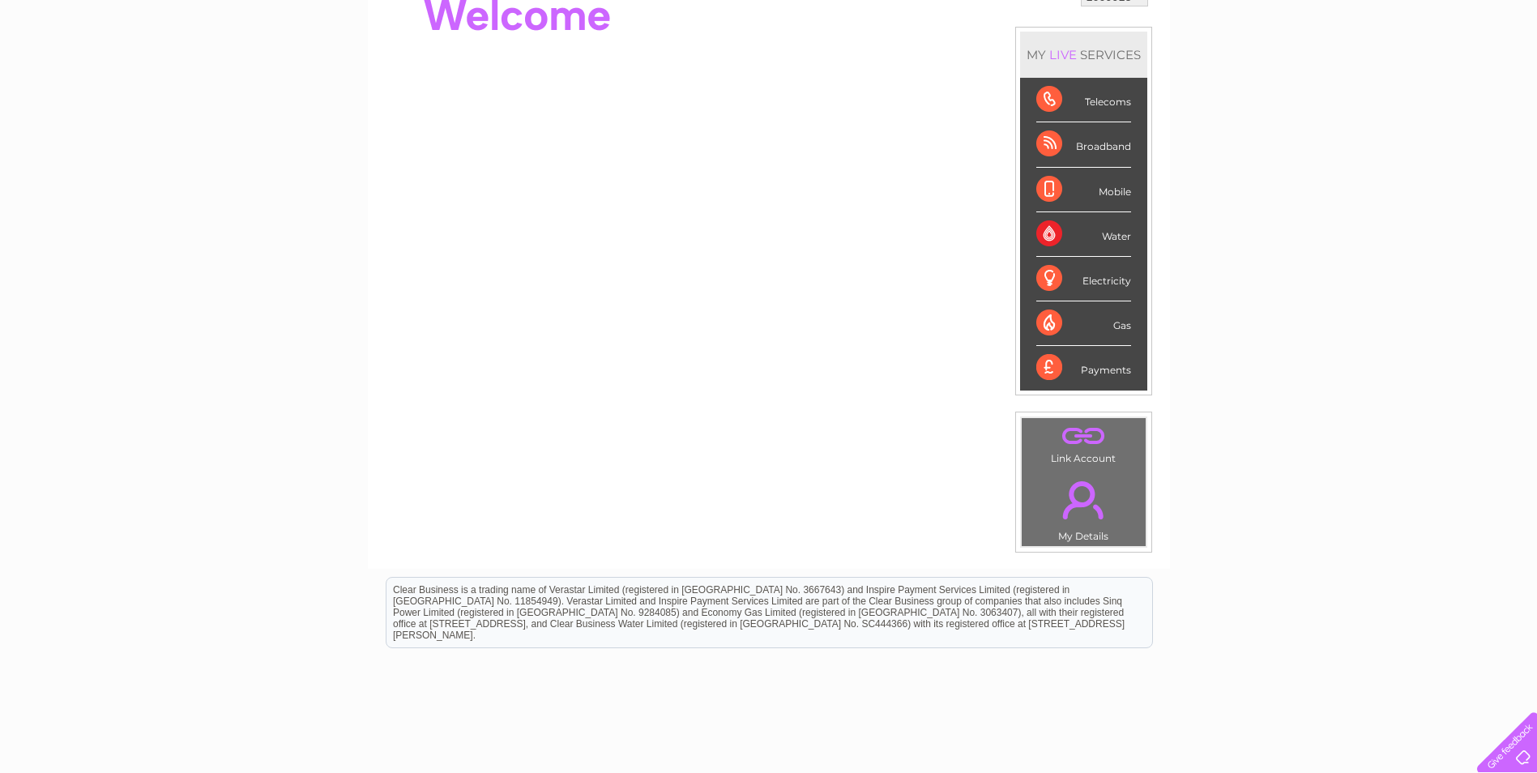
scroll to position [162, 0]
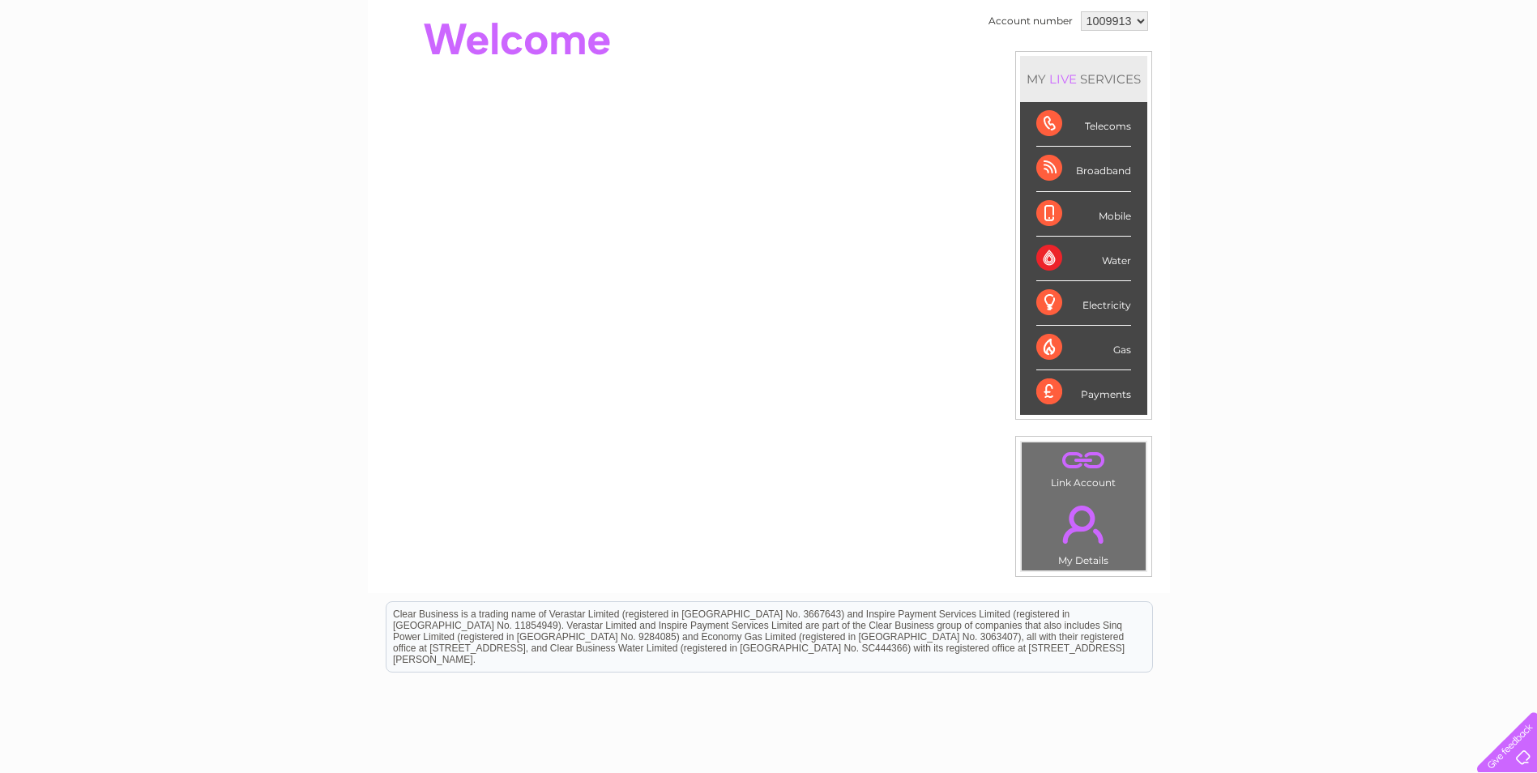
click at [1078, 468] on link "." at bounding box center [1084, 461] width 116 height 28
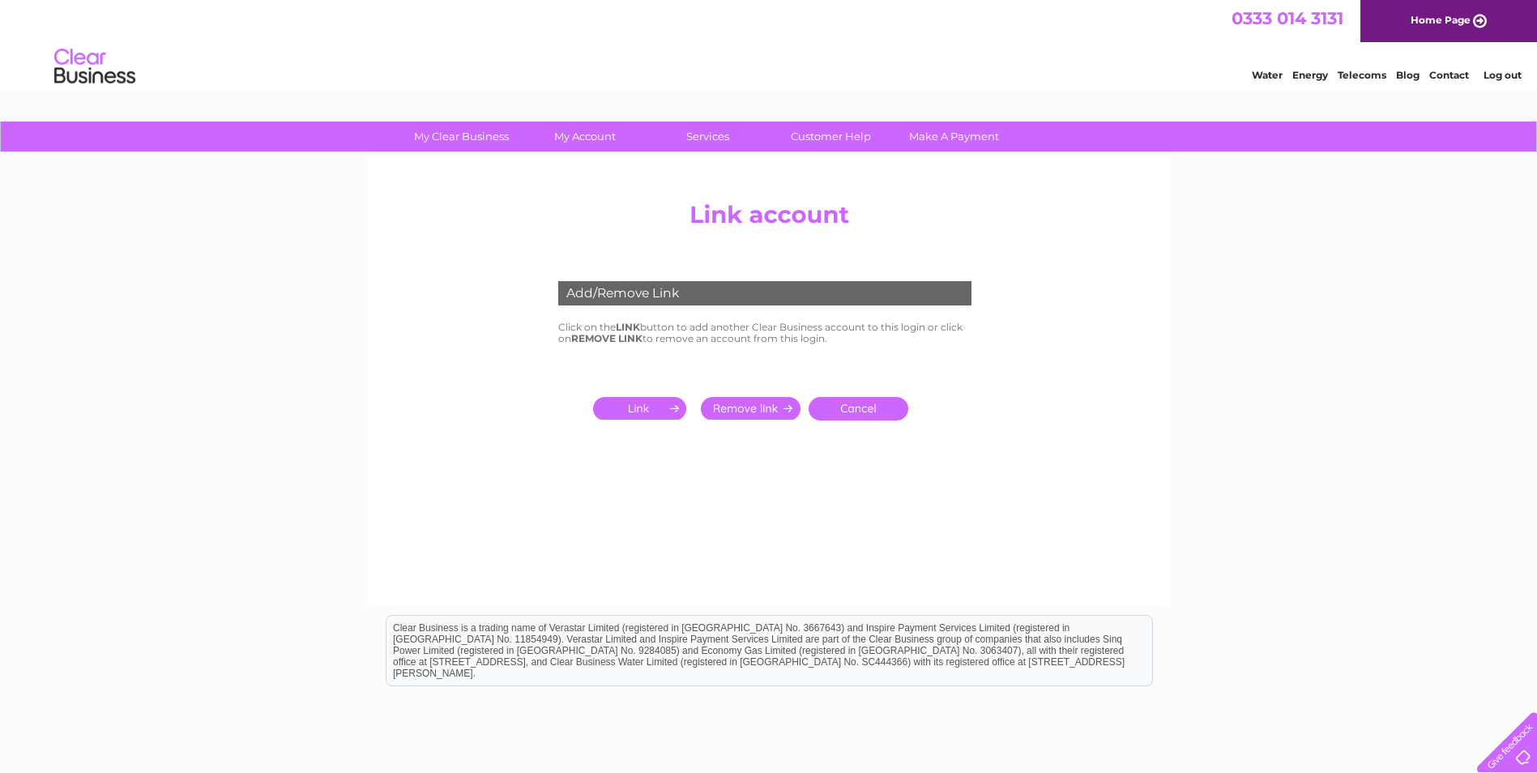
click at [631, 406] on input "submit" at bounding box center [643, 408] width 100 height 23
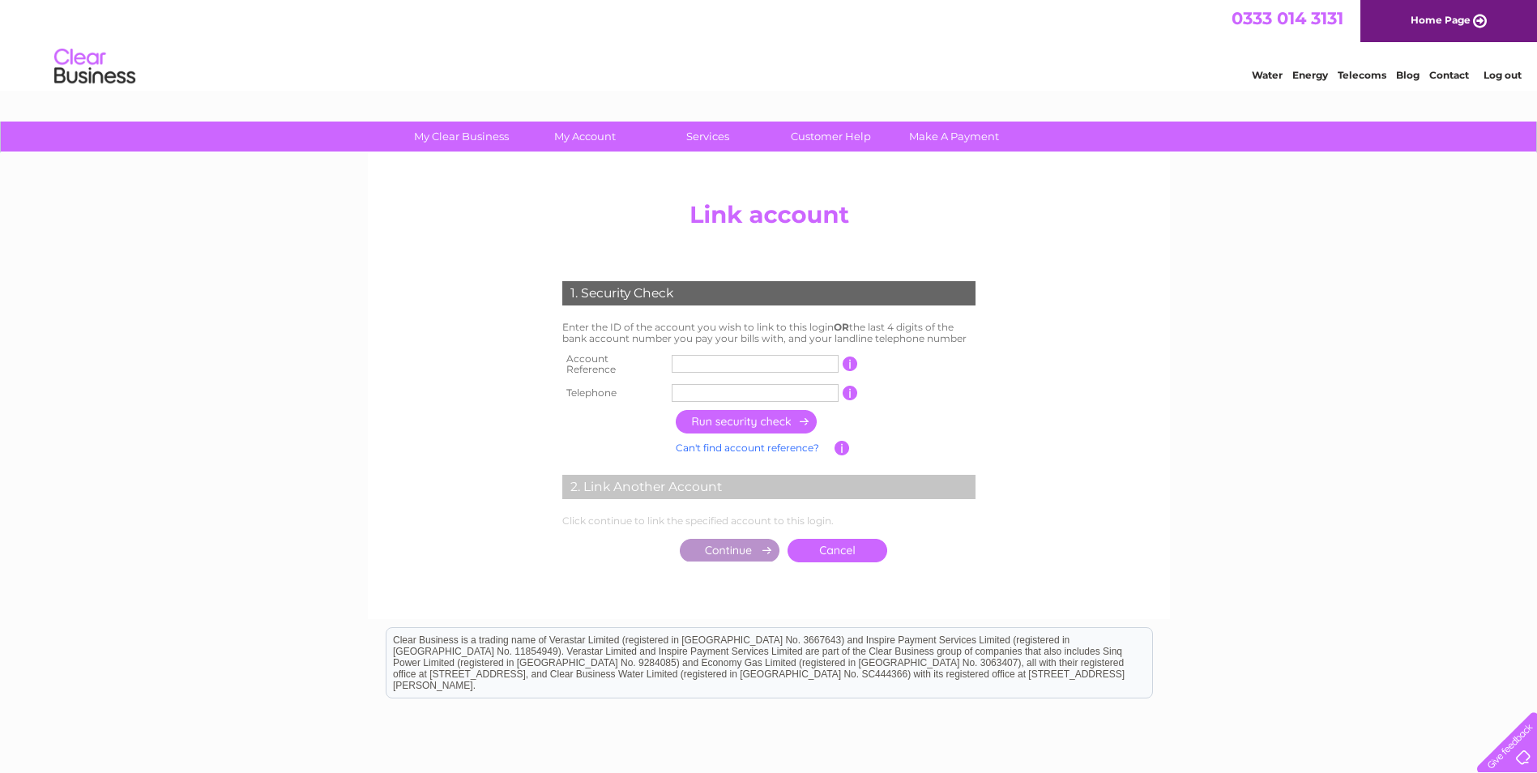
click at [709, 359] on input "text" at bounding box center [755, 364] width 167 height 18
type input "30324583"
click at [700, 384] on input "text" at bounding box center [755, 393] width 167 height 18
type input "01915100322"
click at [720, 419] on input "button" at bounding box center [747, 422] width 143 height 24
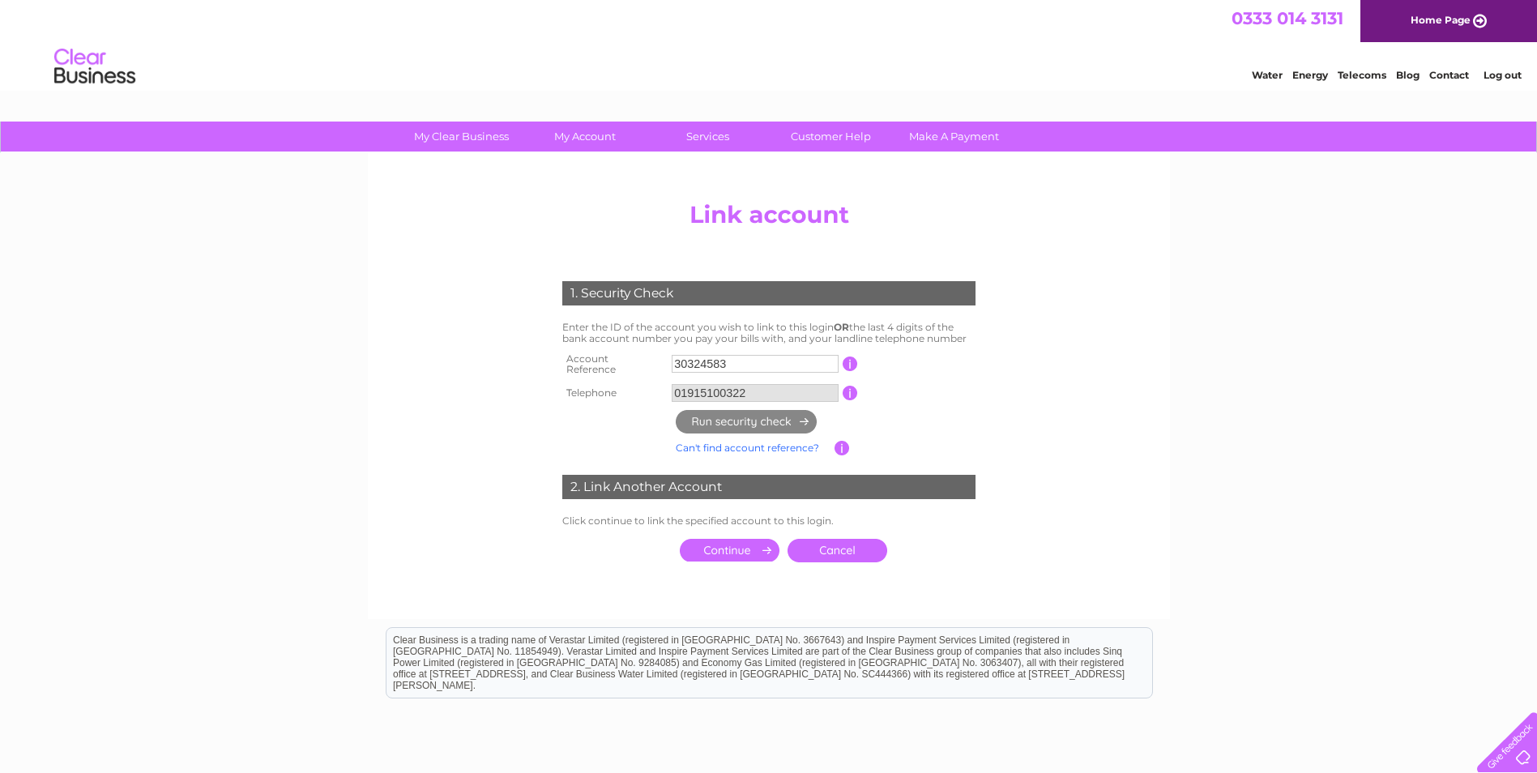
click at [774, 361] on input "30324583" at bounding box center [755, 364] width 167 height 18
type input "3"
click at [847, 357] on input "button" at bounding box center [850, 364] width 15 height 15
click at [849, 358] on input "button" at bounding box center [850, 364] width 15 height 15
click at [683, 359] on input "text" at bounding box center [755, 364] width 167 height 18
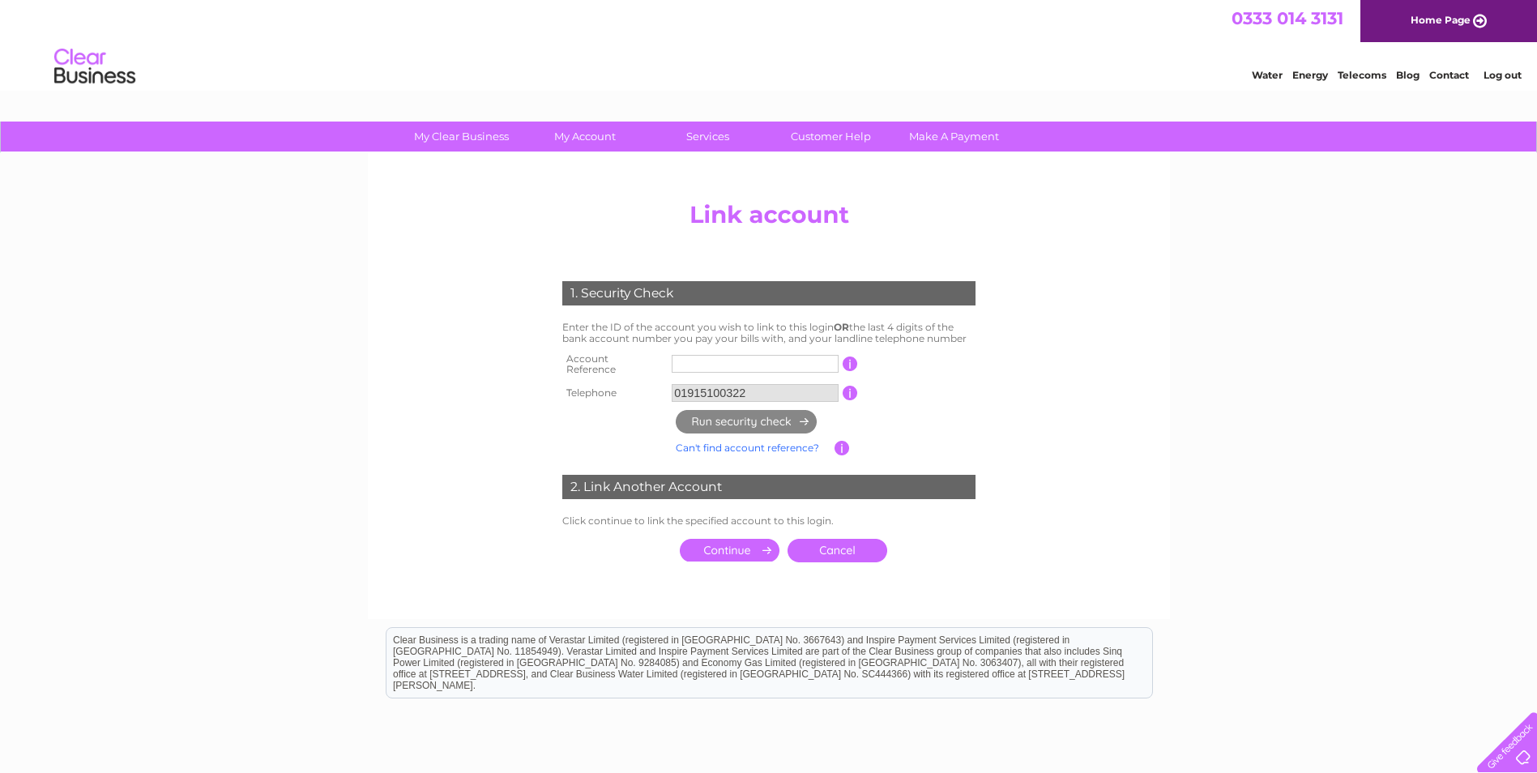
type input "30324583"
click at [842, 441] on input "button" at bounding box center [842, 448] width 15 height 15
click at [704, 544] on input "submit" at bounding box center [730, 550] width 100 height 23
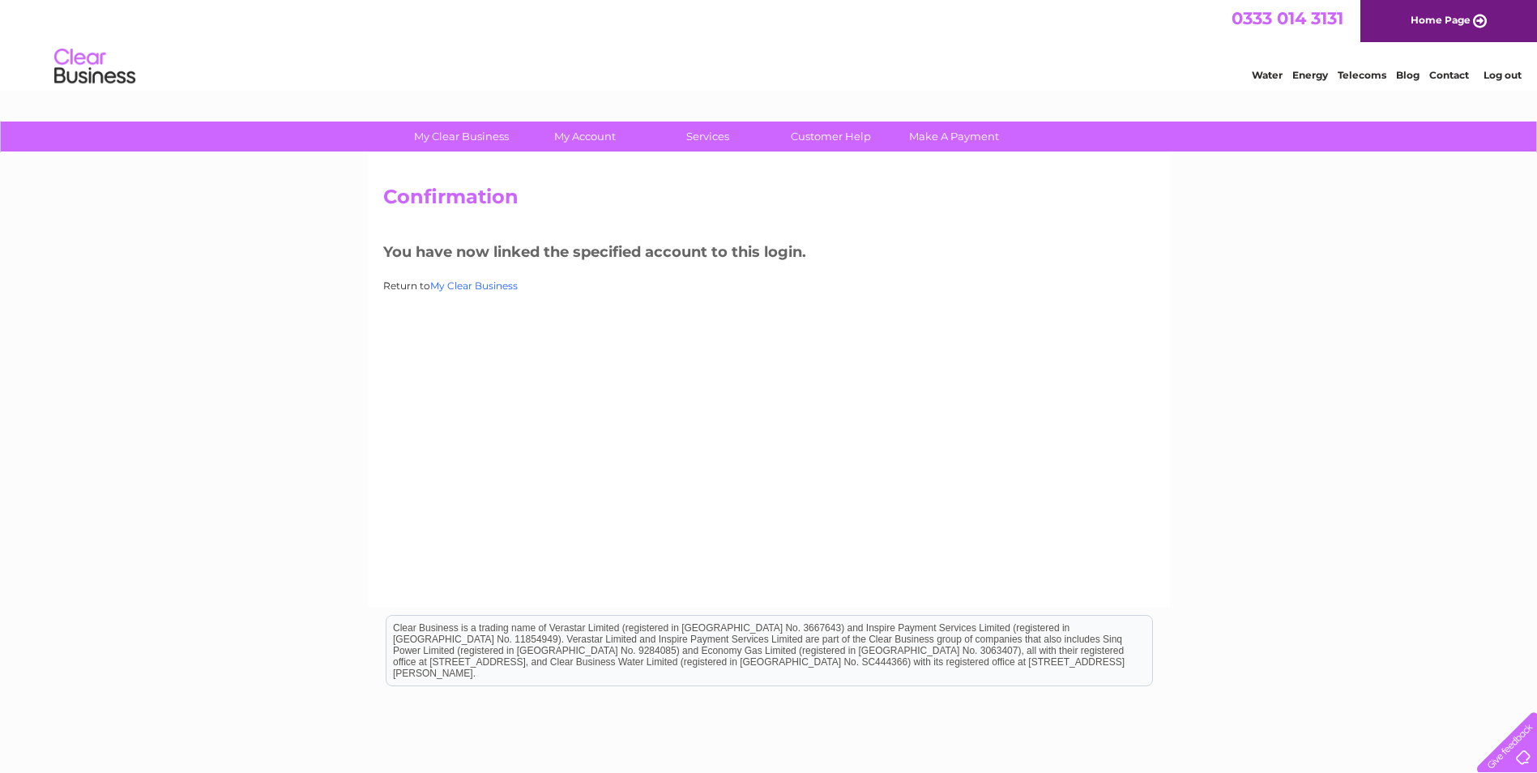
click at [474, 284] on link "My Clear Business" at bounding box center [474, 286] width 88 height 12
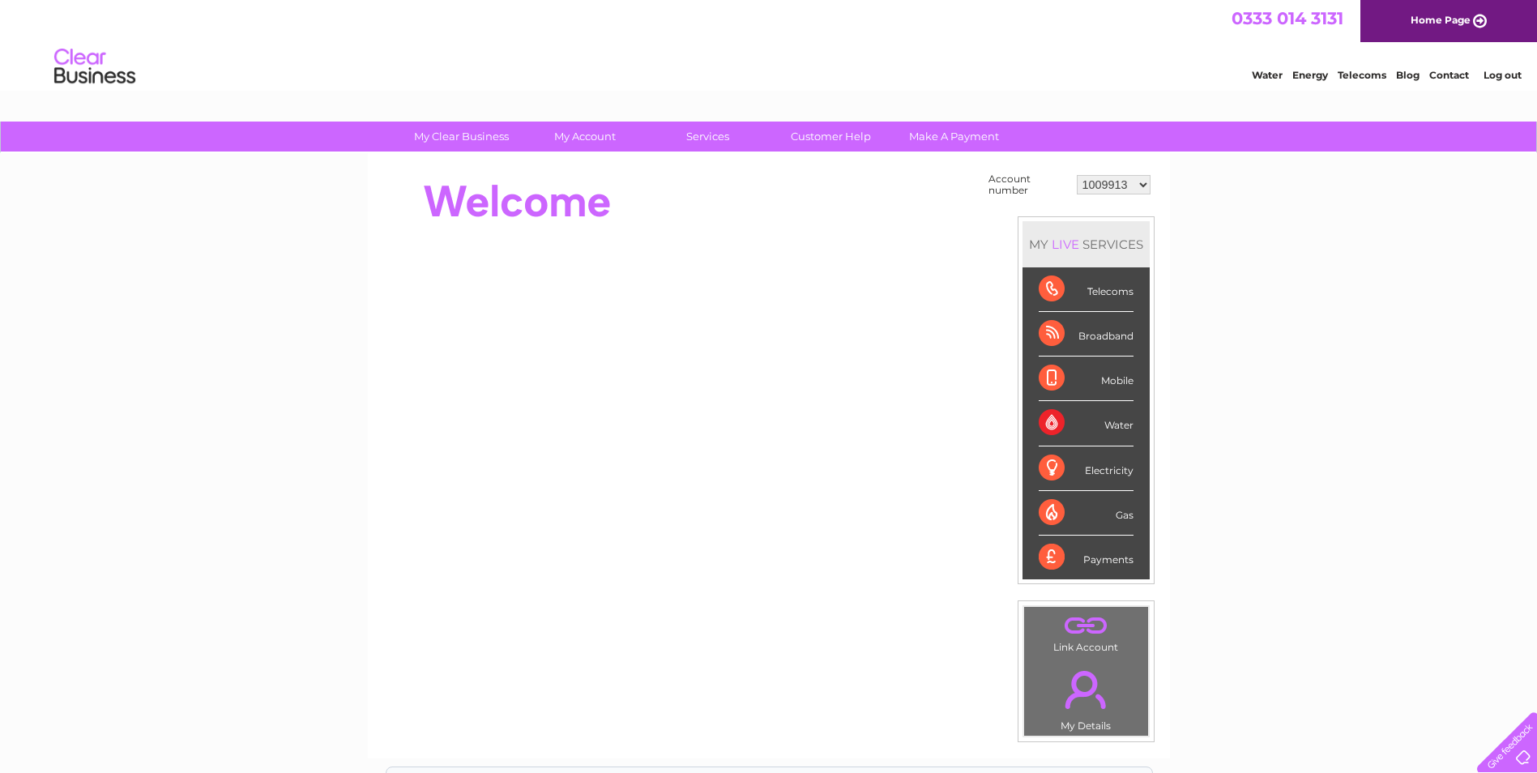
click at [1143, 185] on select "1009913 30324583" at bounding box center [1114, 184] width 74 height 19
select select "30324583"
click at [1077, 175] on select "1009913 30324583" at bounding box center [1114, 184] width 74 height 19
click at [874, 225] on div at bounding box center [678, 201] width 590 height 65
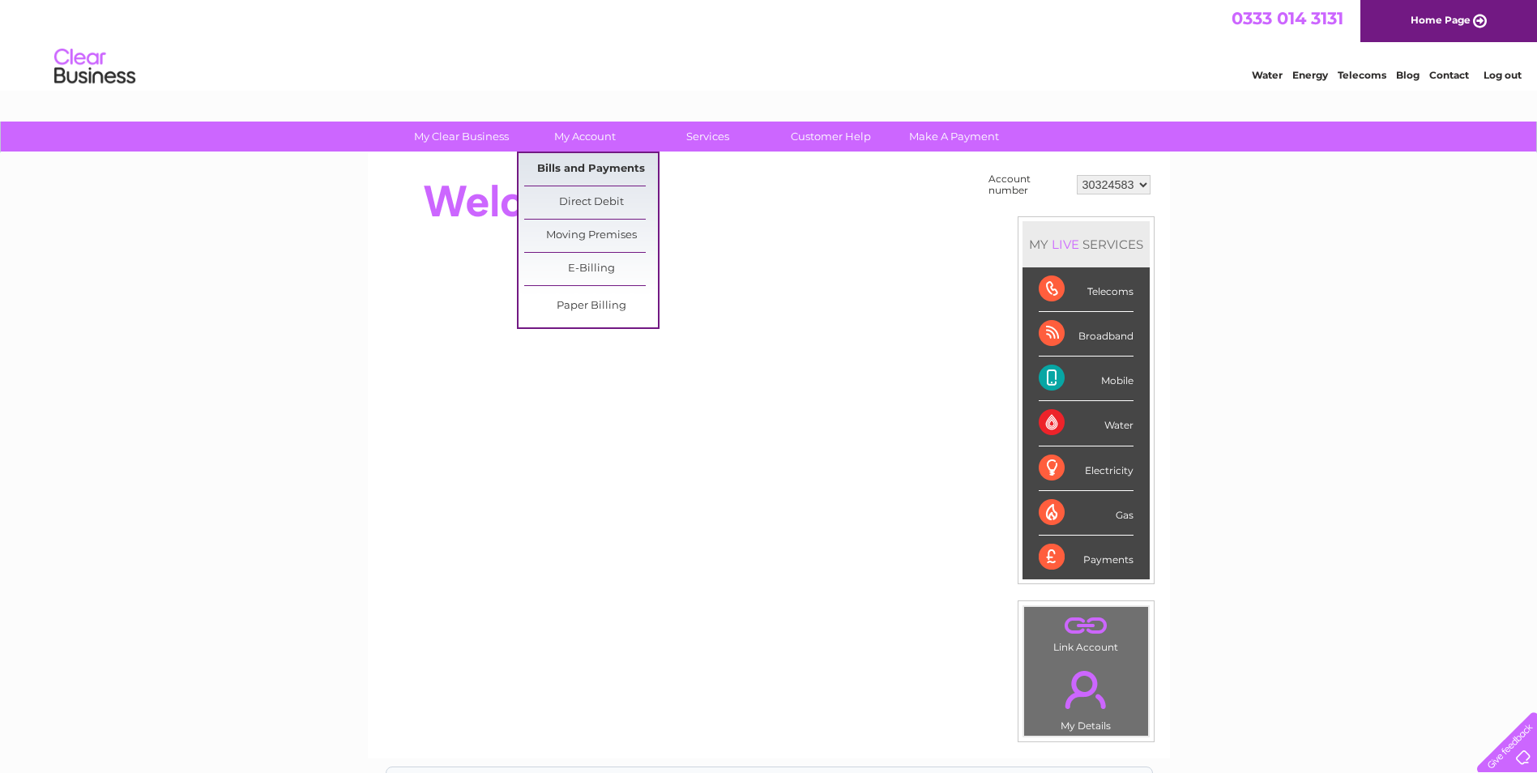
click at [579, 165] on link "Bills and Payments" at bounding box center [591, 169] width 134 height 32
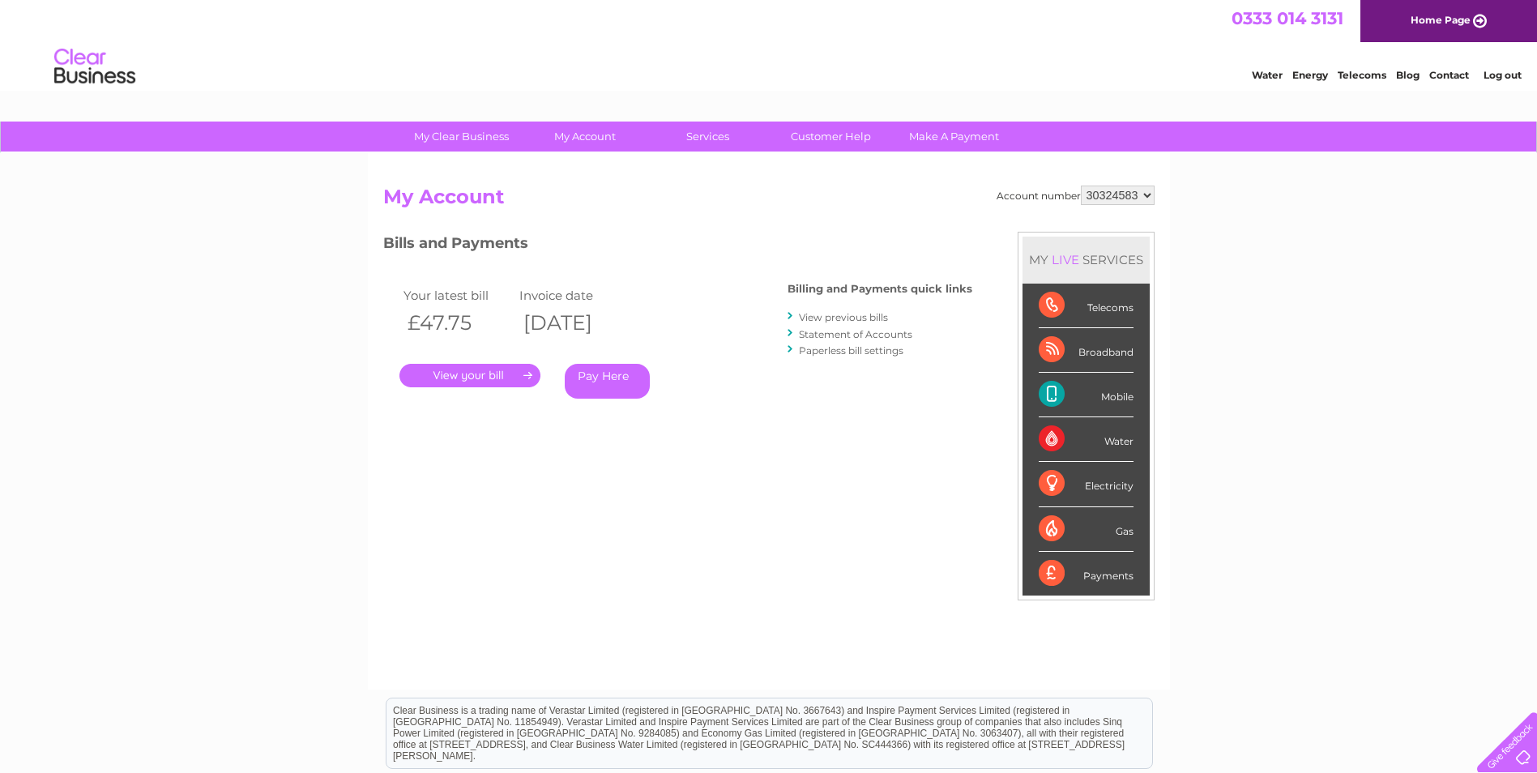
click at [814, 319] on link "View previous bills" at bounding box center [843, 317] width 89 height 12
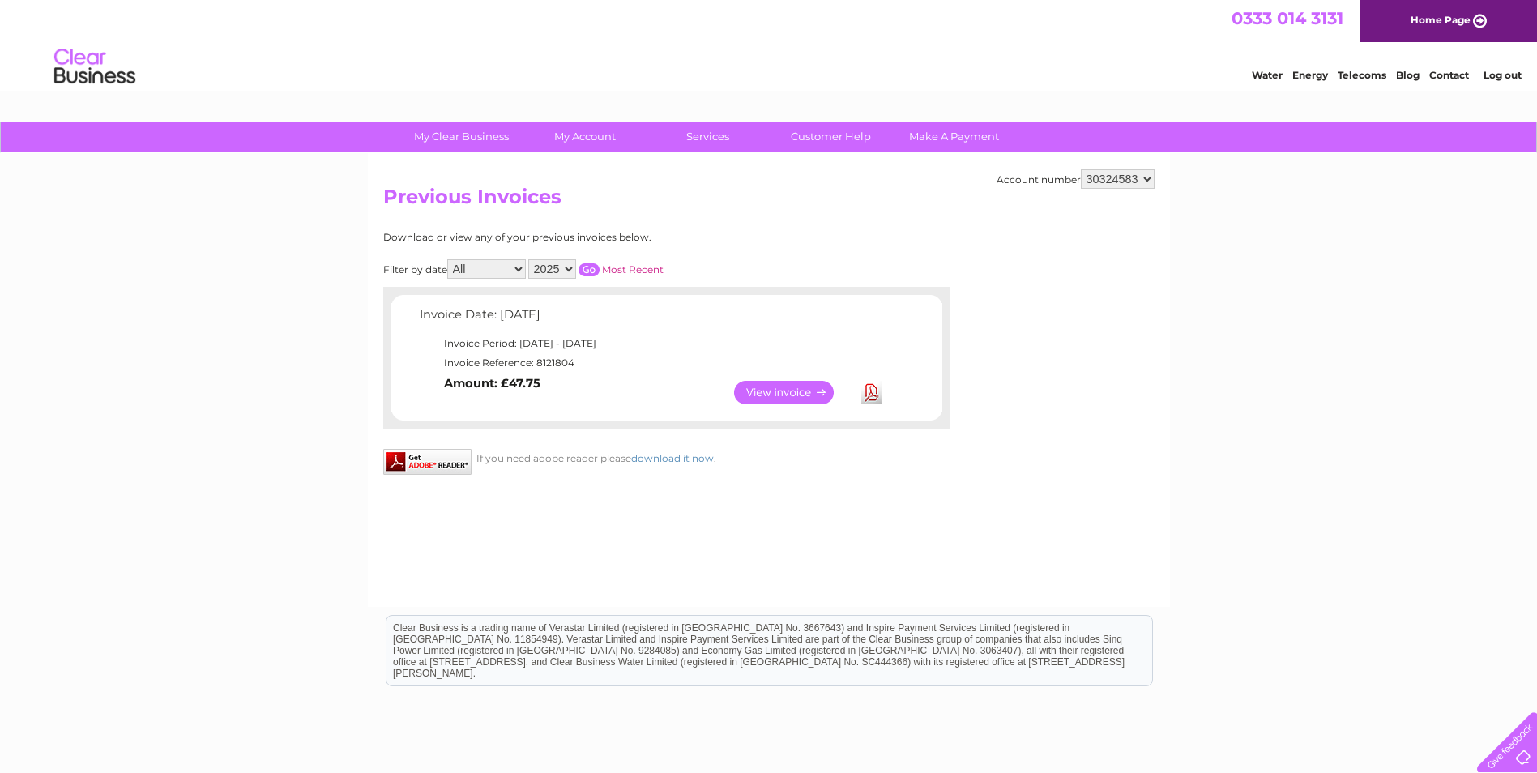
click at [754, 389] on link "View" at bounding box center [793, 393] width 119 height 24
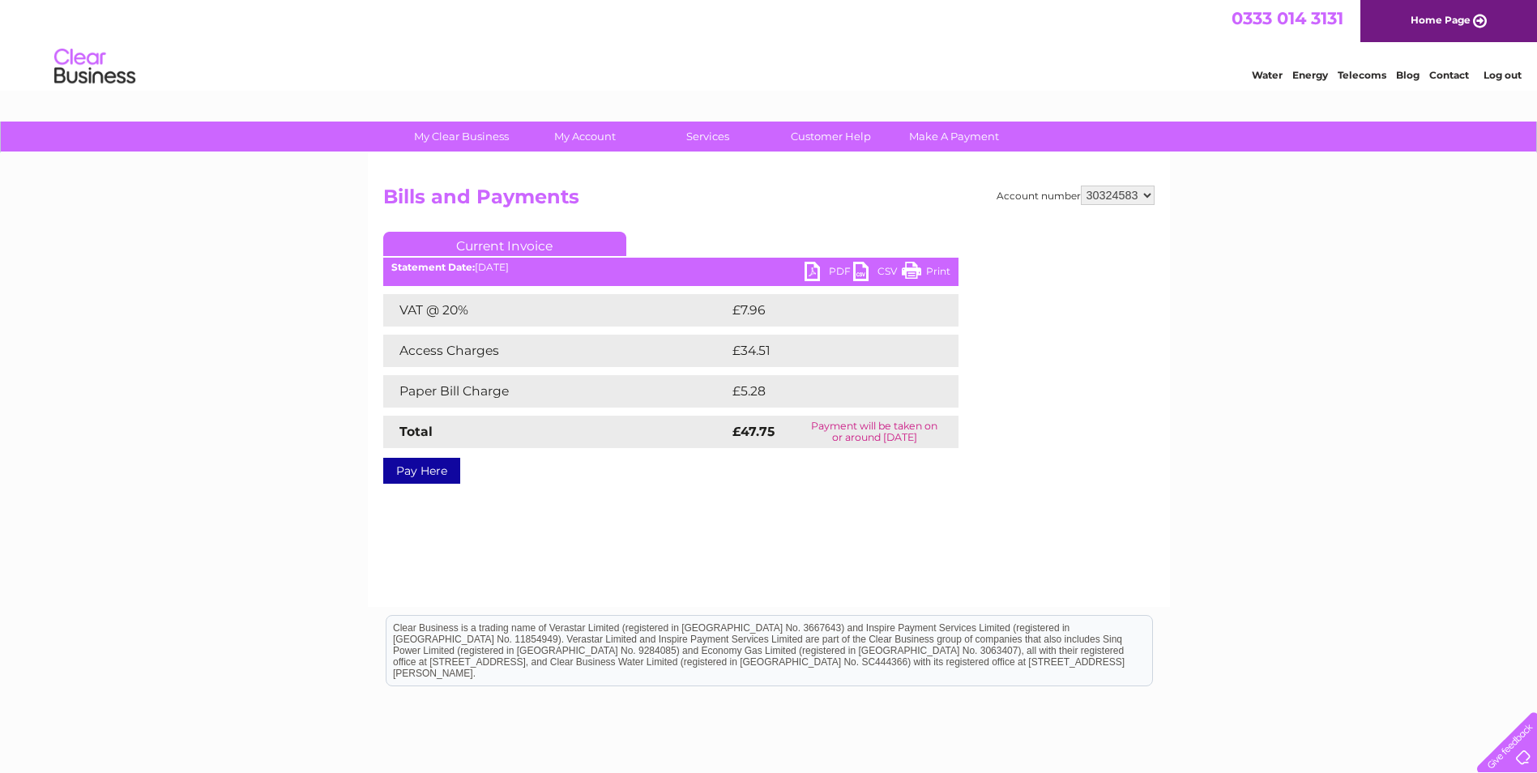
click at [829, 267] on link "PDF" at bounding box center [829, 274] width 49 height 24
